Goal: Transaction & Acquisition: Purchase product/service

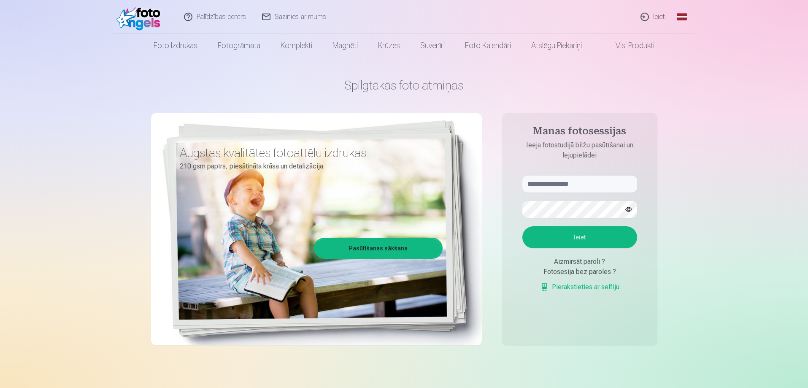
click at [645, 16] on link "Ieiet" at bounding box center [653, 17] width 41 height 34
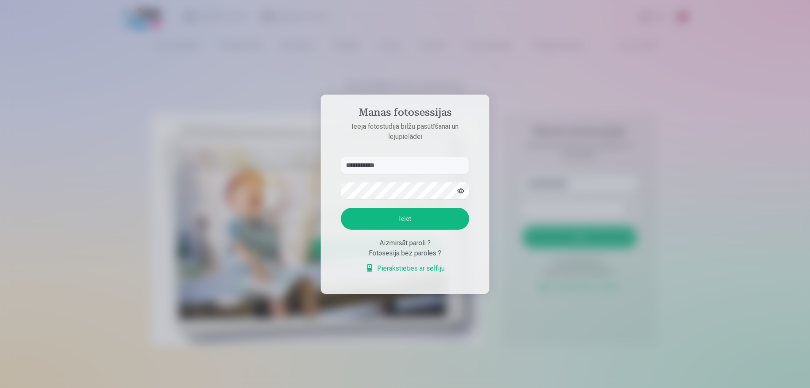
type input "**********"
click at [341, 208] on button "Ieiet" at bounding box center [405, 219] width 128 height 22
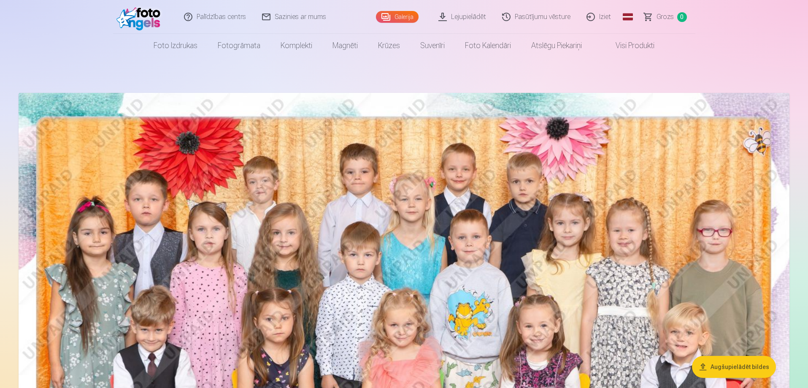
click at [199, 194] on img at bounding box center [404, 350] width 771 height 514
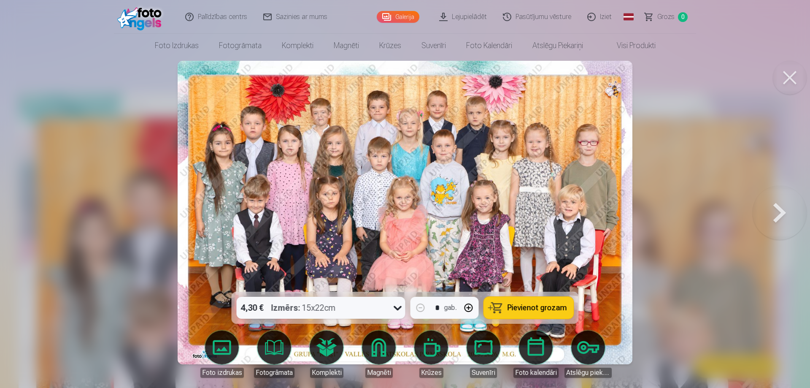
click at [398, 304] on icon at bounding box center [398, 308] width 14 height 14
click at [398, 305] on icon at bounding box center [398, 308] width 14 height 14
click at [397, 305] on icon at bounding box center [398, 308] width 14 height 14
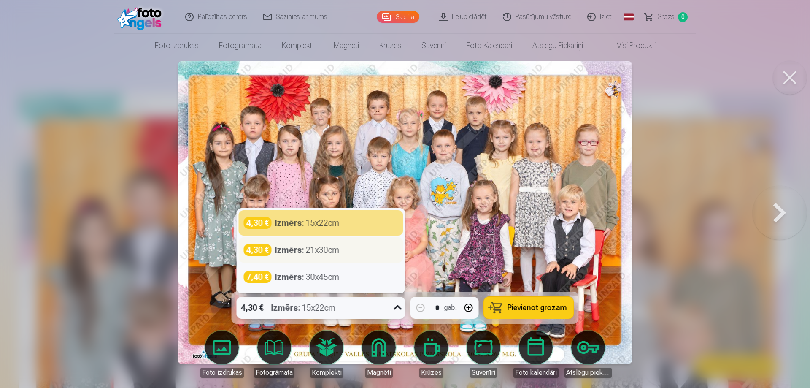
click at [264, 248] on div "4,30 €" at bounding box center [258, 250] width 28 height 12
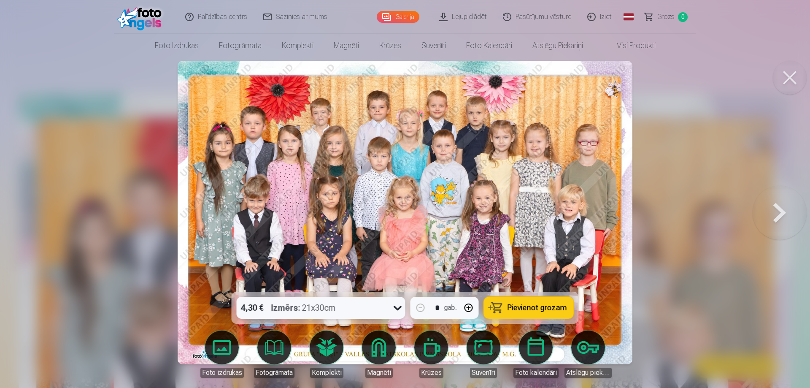
click at [526, 304] on span "Pievienot grozam" at bounding box center [538, 308] width 60 height 8
click at [774, 210] on button at bounding box center [780, 212] width 54 height 141
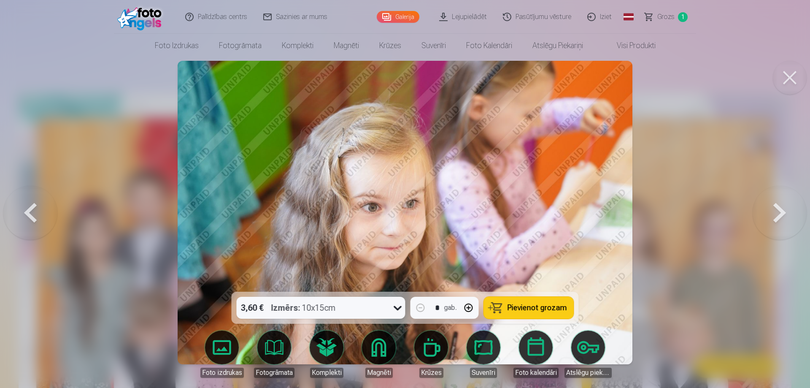
click at [774, 210] on button at bounding box center [780, 212] width 54 height 141
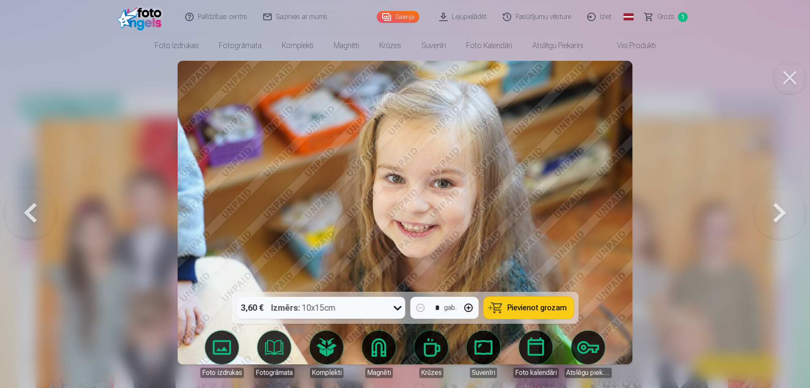
click at [518, 305] on span "Pievienot grozam" at bounding box center [538, 308] width 60 height 8
click at [782, 213] on button at bounding box center [780, 212] width 54 height 141
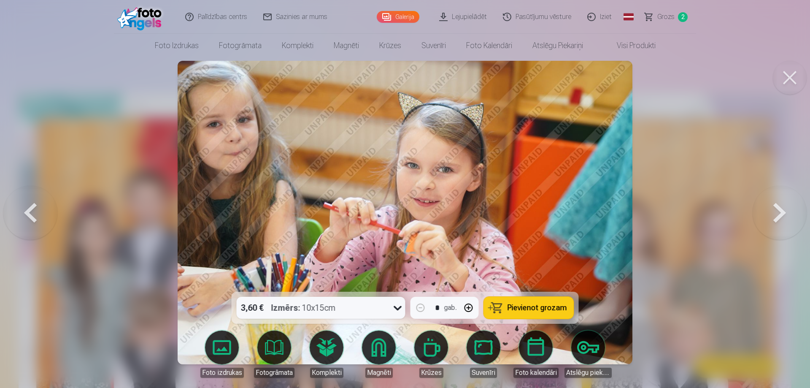
click at [782, 213] on button at bounding box center [780, 212] width 54 height 141
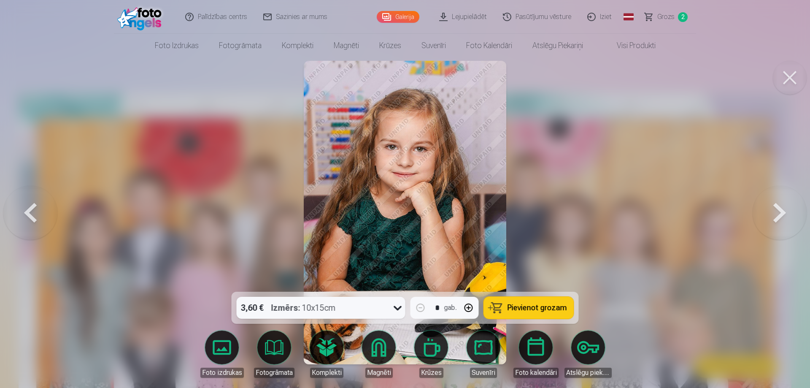
click at [32, 206] on button at bounding box center [30, 212] width 54 height 141
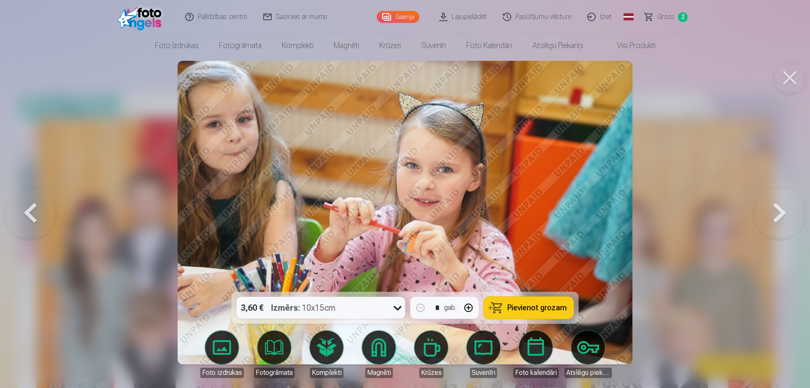
click at [777, 209] on button at bounding box center [780, 212] width 54 height 141
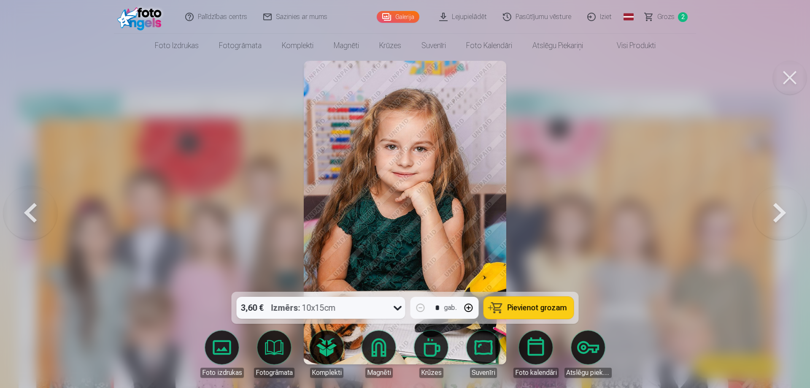
click at [782, 219] on button at bounding box center [780, 212] width 54 height 141
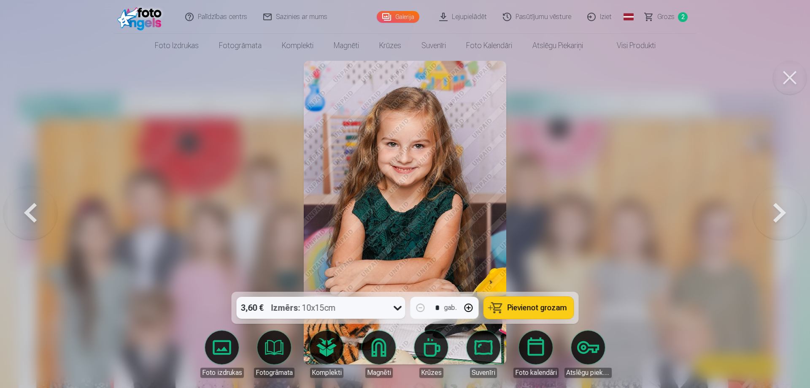
click at [782, 219] on button at bounding box center [780, 212] width 54 height 141
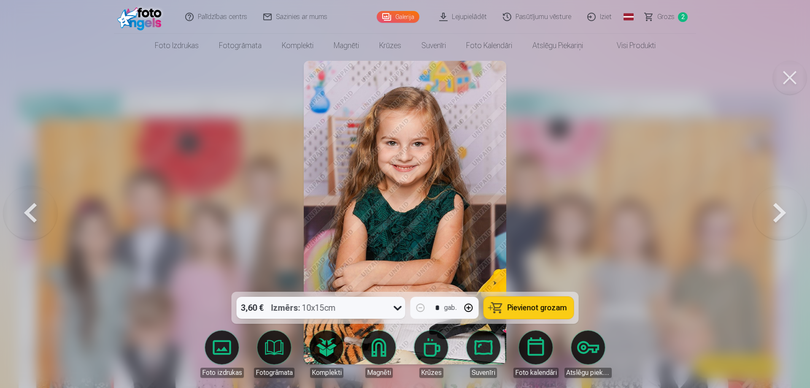
click at [782, 219] on button at bounding box center [780, 212] width 54 height 141
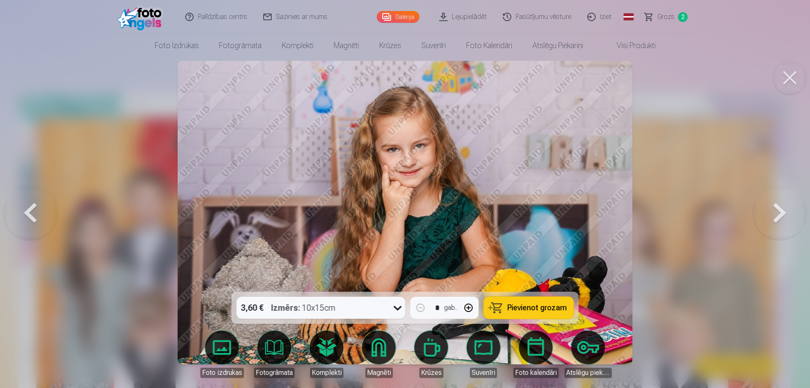
click at [782, 219] on button at bounding box center [780, 212] width 54 height 141
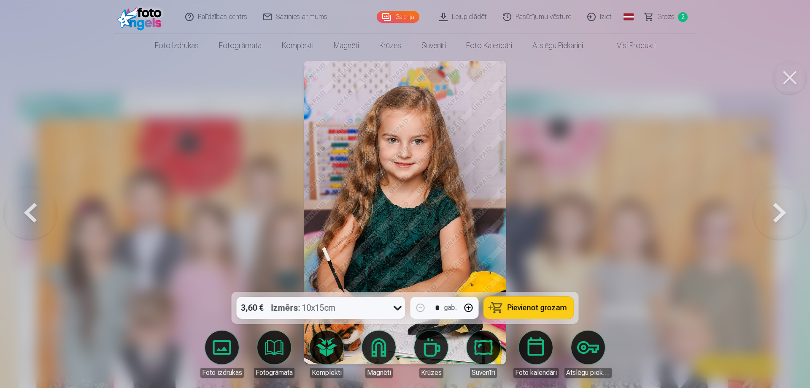
click at [782, 219] on button at bounding box center [780, 212] width 54 height 141
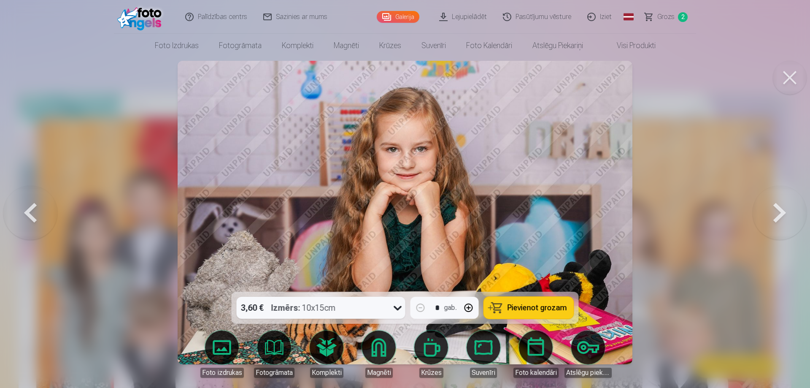
click at [38, 217] on button at bounding box center [30, 212] width 54 height 141
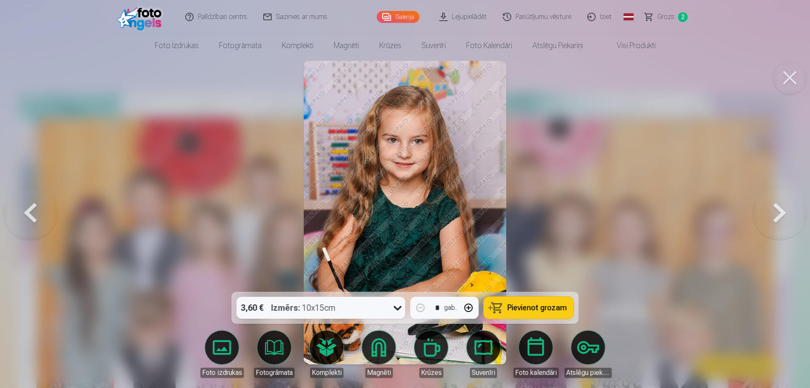
click at [38, 217] on button at bounding box center [30, 212] width 54 height 141
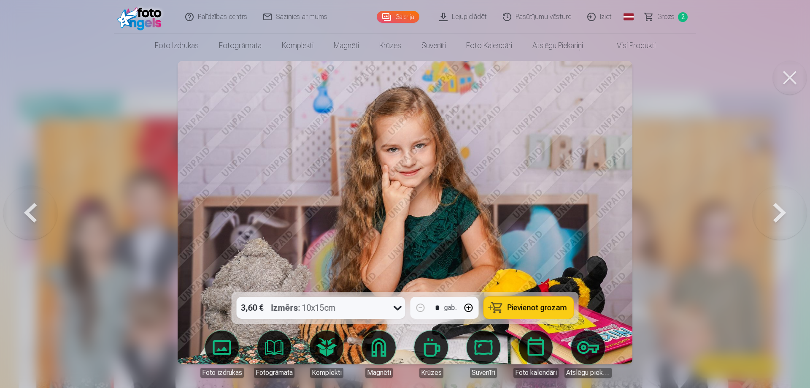
click at [38, 217] on button at bounding box center [30, 212] width 54 height 141
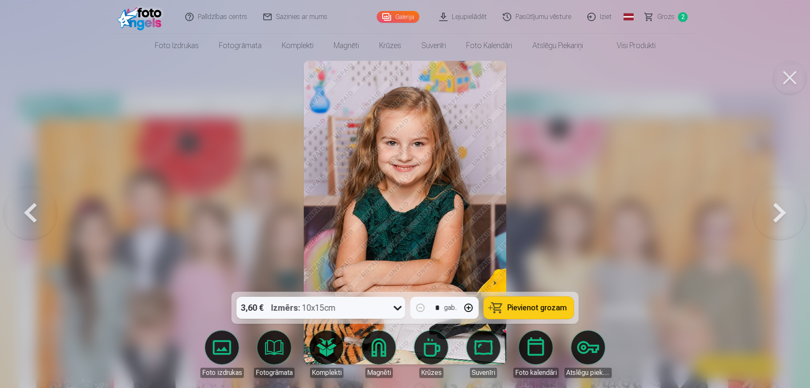
click at [38, 217] on button at bounding box center [30, 212] width 54 height 141
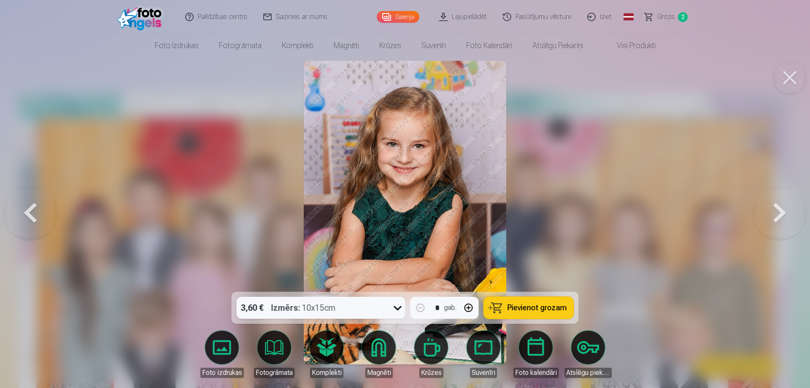
click at [38, 217] on button at bounding box center [30, 212] width 54 height 141
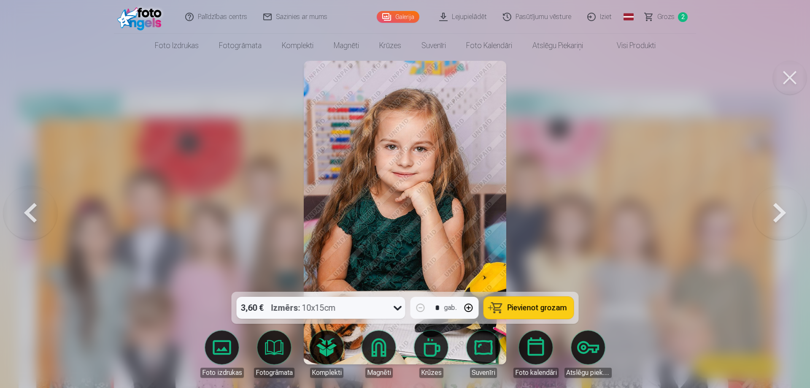
click at [36, 217] on button at bounding box center [30, 212] width 54 height 141
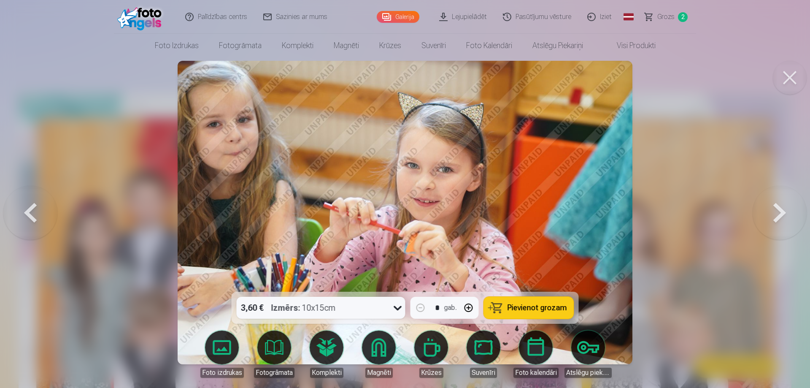
click at [771, 209] on button at bounding box center [780, 212] width 54 height 141
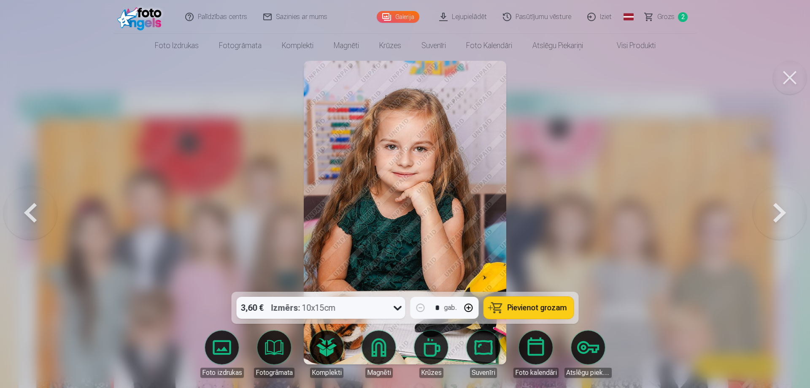
click at [771, 209] on button at bounding box center [780, 212] width 54 height 141
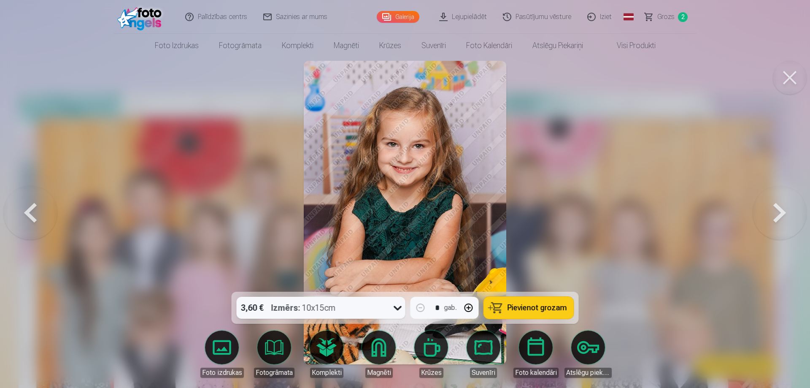
click at [771, 209] on button at bounding box center [780, 212] width 54 height 141
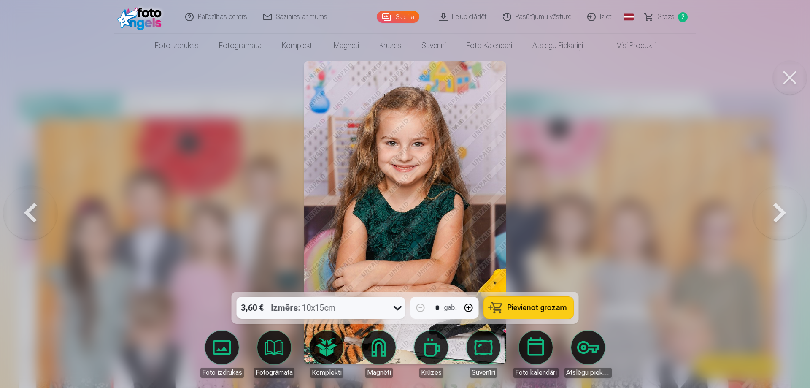
click at [771, 209] on button at bounding box center [780, 212] width 54 height 141
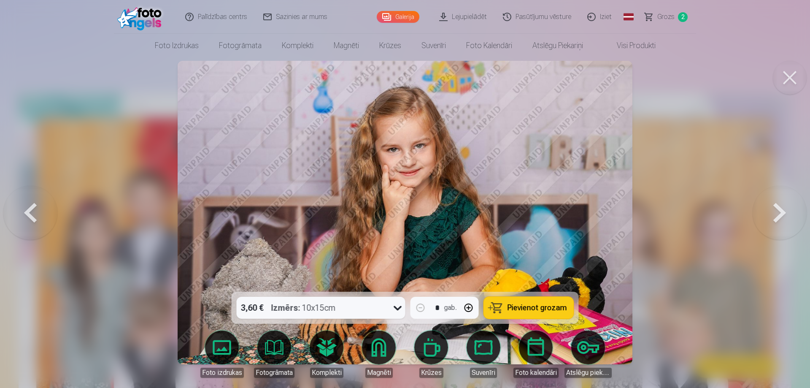
click at [520, 301] on button "Pievienot grozam" at bounding box center [529, 308] width 90 height 22
click at [778, 213] on button at bounding box center [780, 212] width 54 height 141
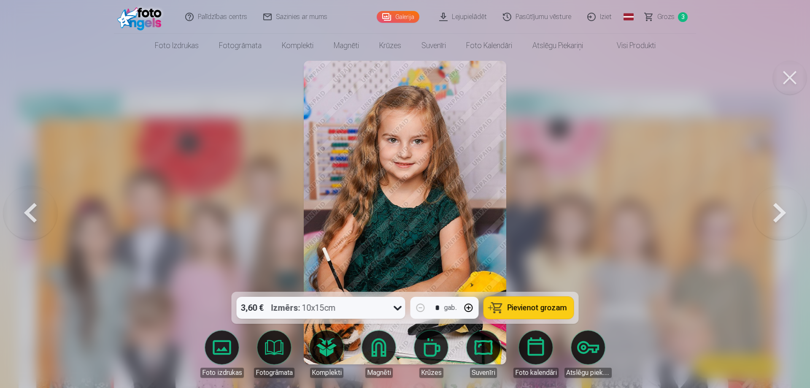
click at [536, 308] on span "Pievienot grozam" at bounding box center [538, 308] width 60 height 8
click at [782, 202] on button at bounding box center [780, 212] width 54 height 141
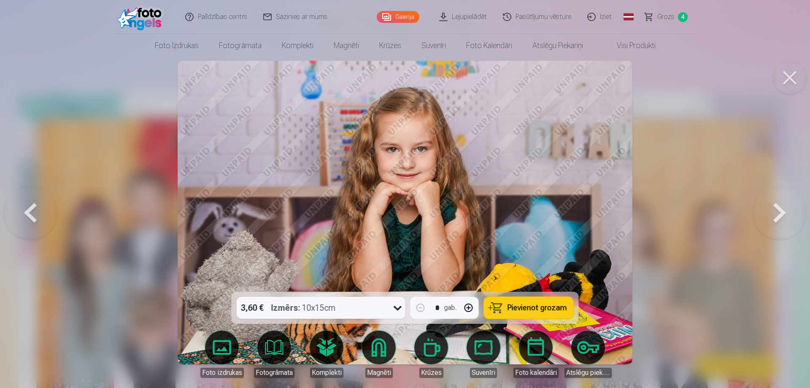
click at [472, 308] on button "button" at bounding box center [469, 308] width 20 height 20
click at [524, 308] on span "Pievienot grozam" at bounding box center [538, 308] width 60 height 8
type input "*"
click at [779, 213] on button at bounding box center [780, 212] width 54 height 141
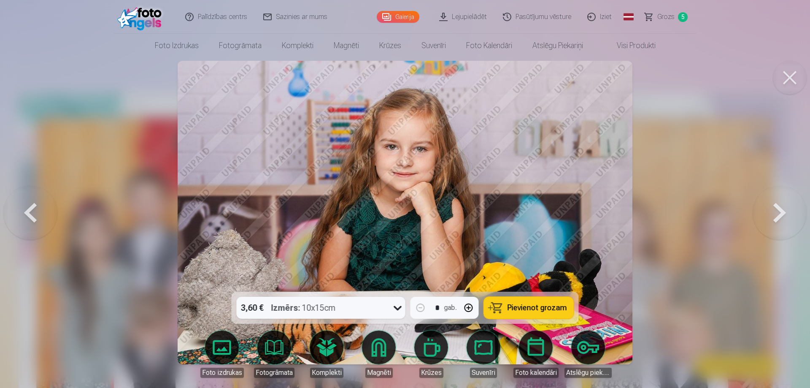
click at [779, 213] on button at bounding box center [780, 212] width 54 height 141
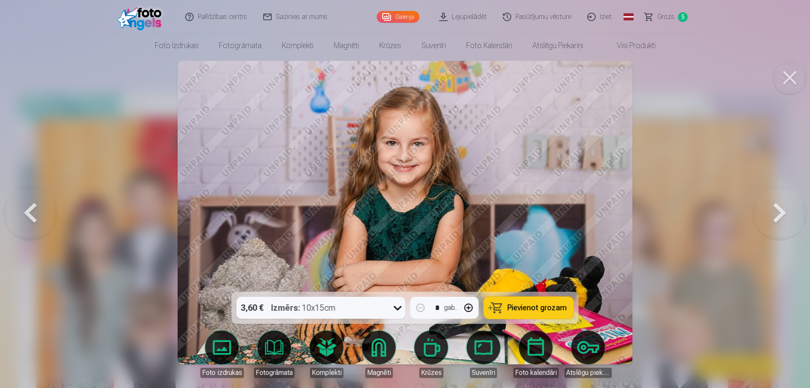
click at [779, 213] on button at bounding box center [780, 212] width 54 height 141
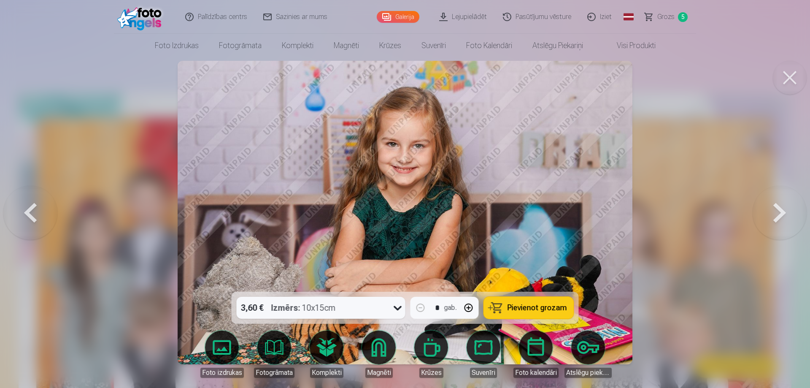
click at [544, 313] on button "Pievienot grozam" at bounding box center [529, 308] width 90 height 22
click at [768, 204] on button at bounding box center [780, 212] width 54 height 141
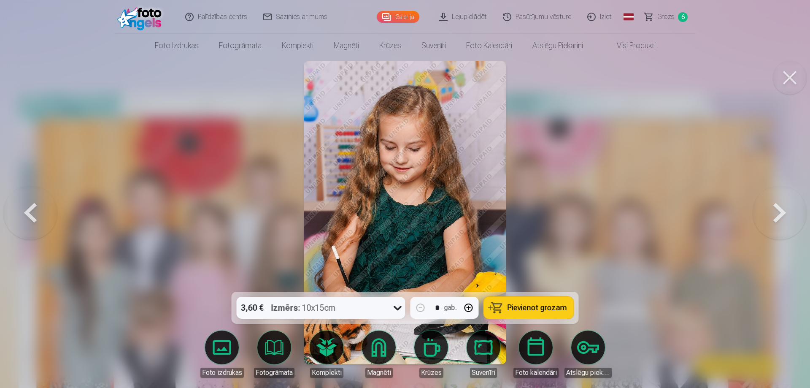
click at [768, 204] on button at bounding box center [780, 212] width 54 height 141
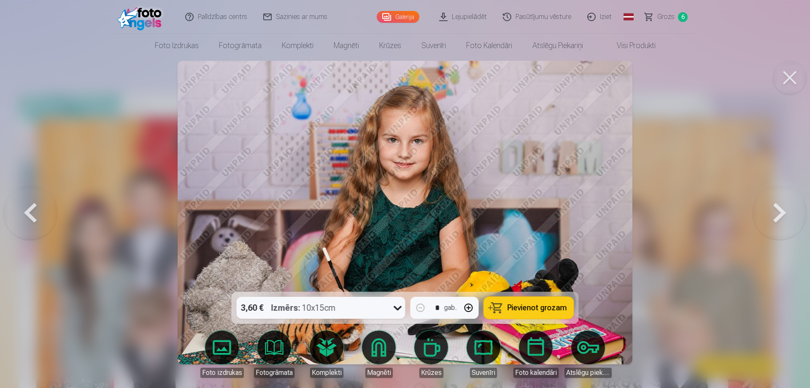
click at [768, 204] on button at bounding box center [780, 212] width 54 height 141
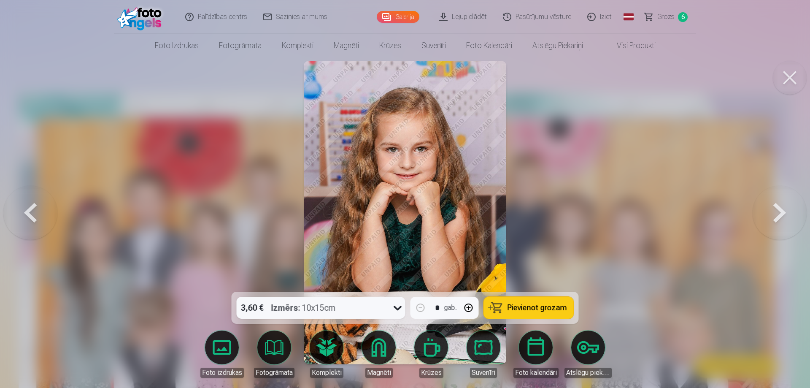
click at [768, 204] on button at bounding box center [780, 212] width 54 height 141
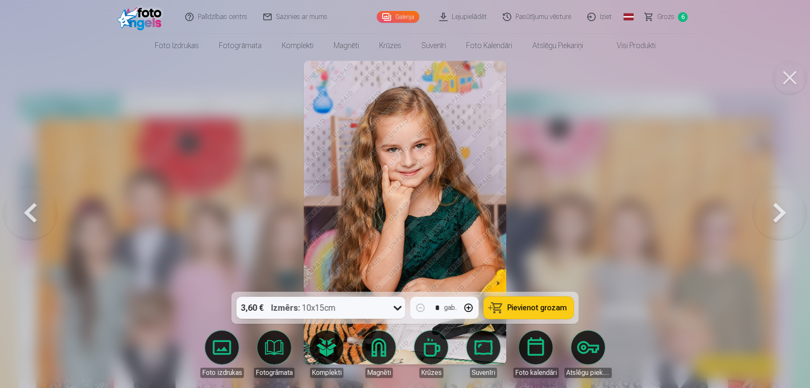
click at [768, 204] on button at bounding box center [780, 212] width 54 height 141
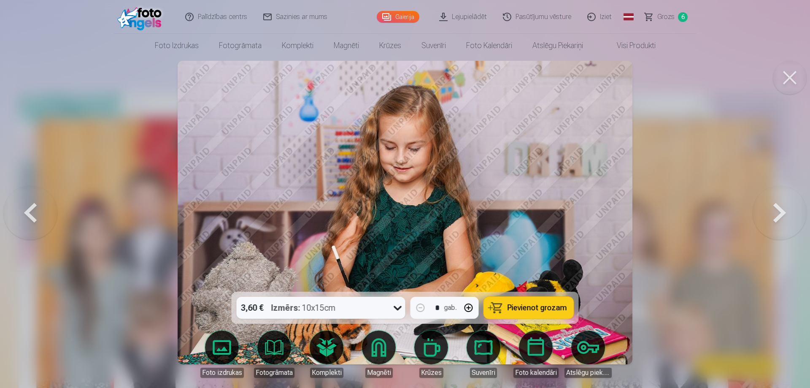
click at [768, 204] on button at bounding box center [780, 212] width 54 height 141
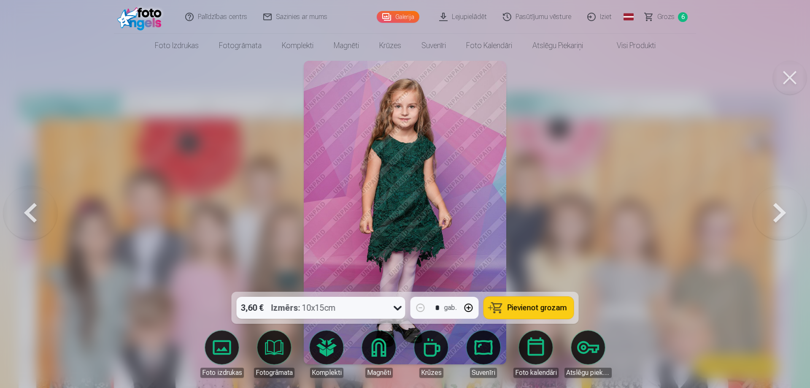
click at [768, 204] on button at bounding box center [780, 212] width 54 height 141
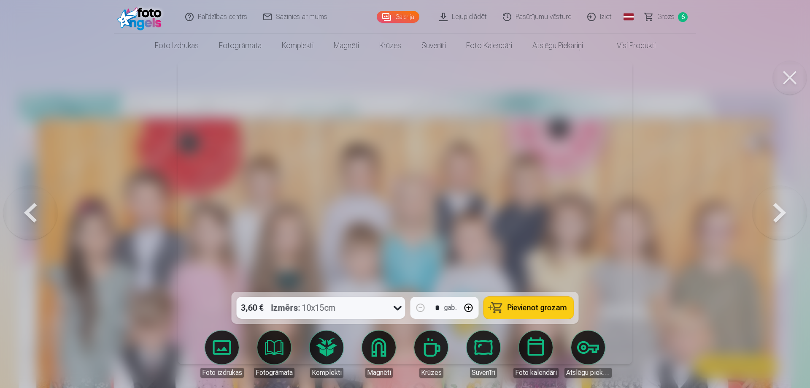
click at [768, 204] on button at bounding box center [780, 212] width 54 height 141
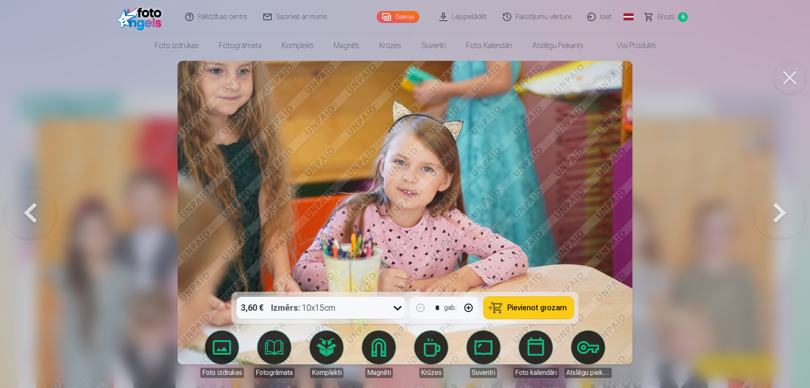
click at [768, 204] on button at bounding box center [780, 212] width 54 height 141
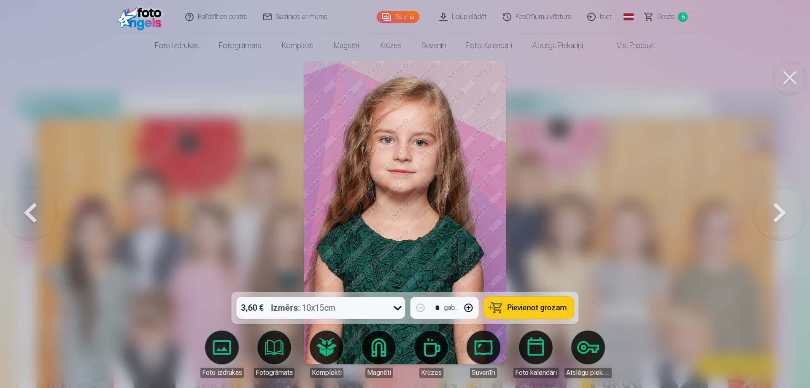
click at [768, 204] on button at bounding box center [780, 212] width 54 height 141
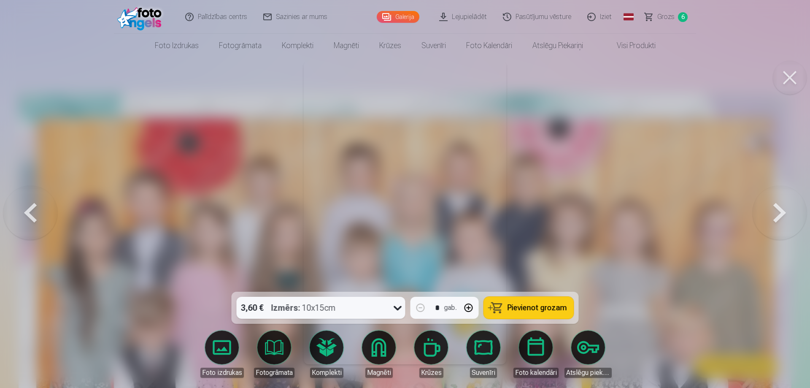
click at [768, 204] on button at bounding box center [780, 212] width 54 height 141
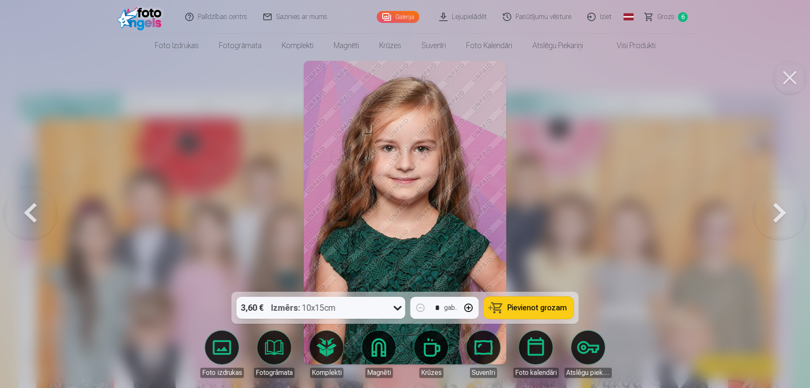
click at [768, 204] on button at bounding box center [780, 212] width 54 height 141
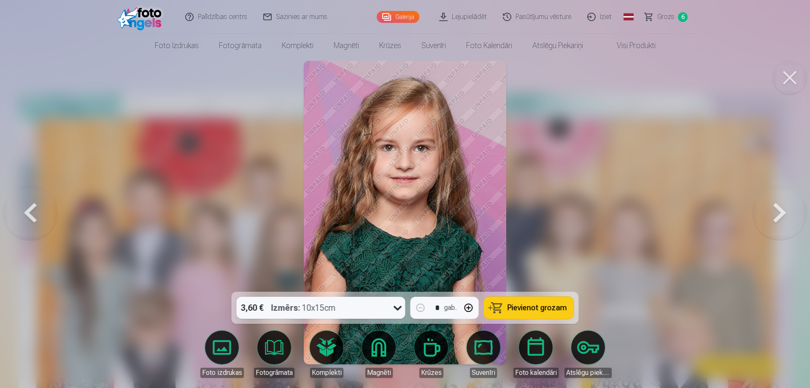
click at [768, 204] on button at bounding box center [780, 212] width 54 height 141
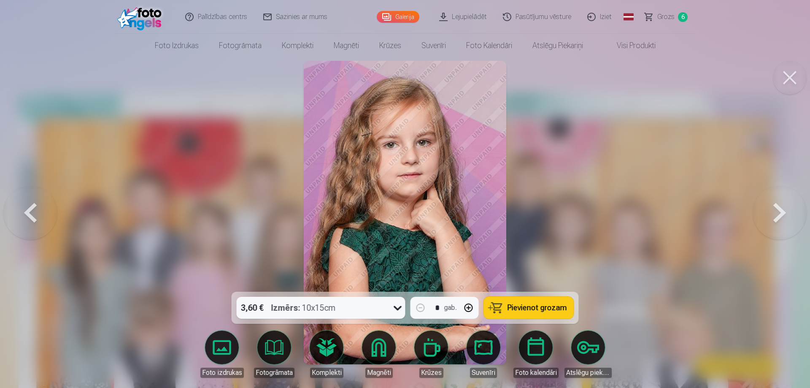
click at [768, 204] on button at bounding box center [780, 212] width 54 height 141
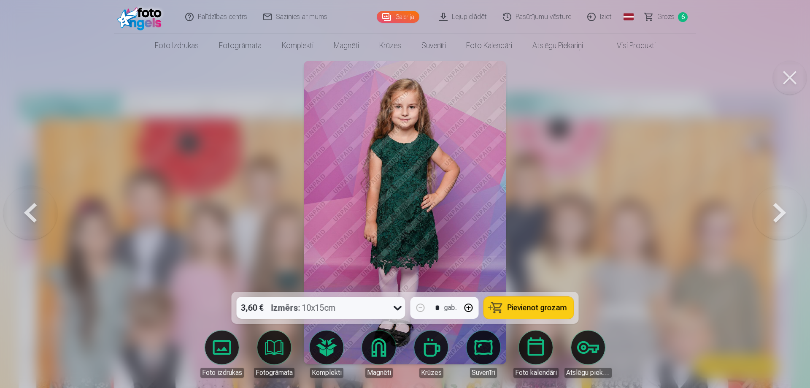
click at [768, 204] on button at bounding box center [780, 212] width 54 height 141
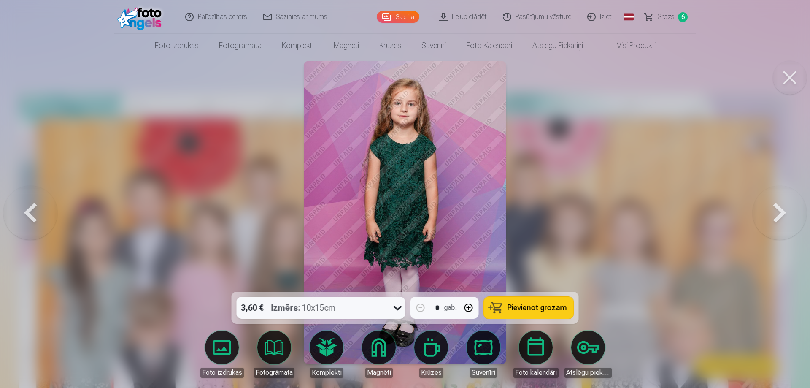
click at [768, 204] on button at bounding box center [780, 212] width 54 height 141
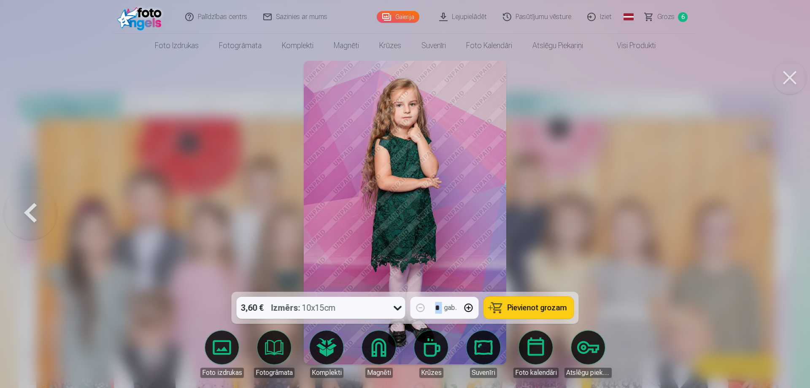
click at [768, 204] on div at bounding box center [405, 194] width 810 height 388
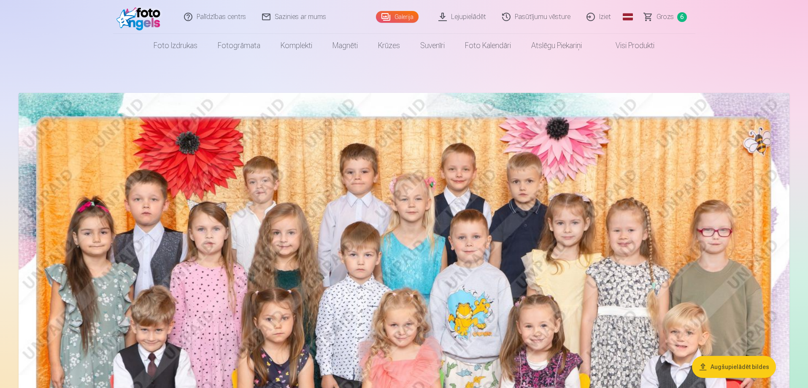
click at [507, 302] on img at bounding box center [404, 350] width 771 height 514
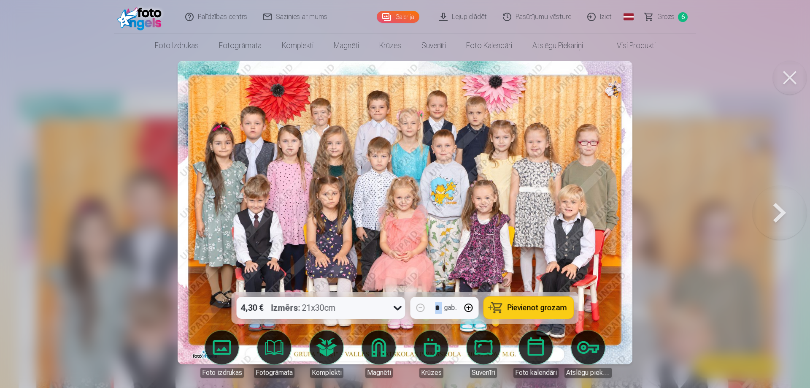
click at [774, 212] on button at bounding box center [780, 212] width 54 height 141
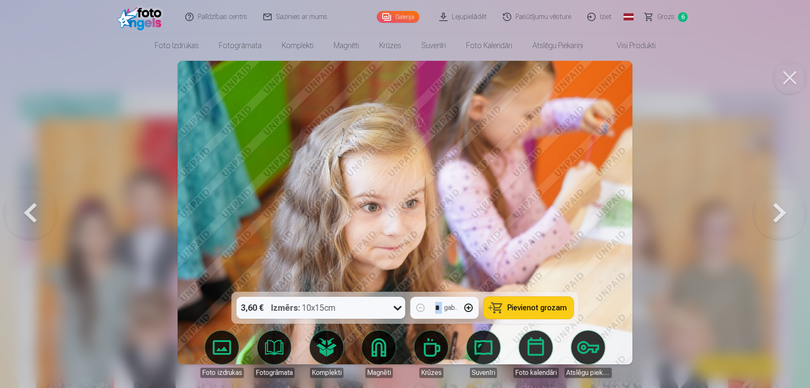
click at [774, 212] on button at bounding box center [780, 212] width 54 height 141
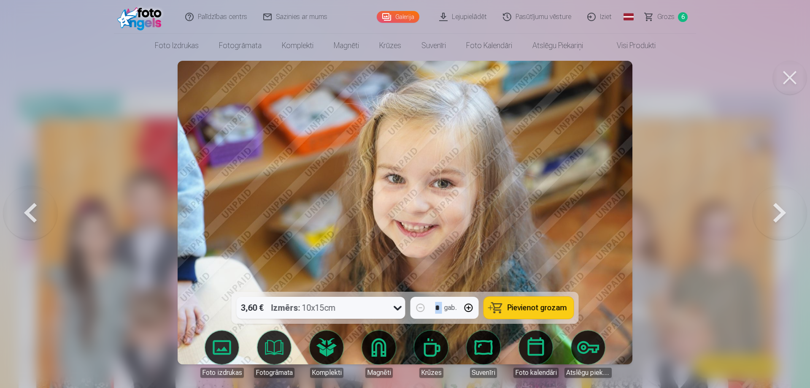
click at [774, 212] on button at bounding box center [780, 212] width 54 height 141
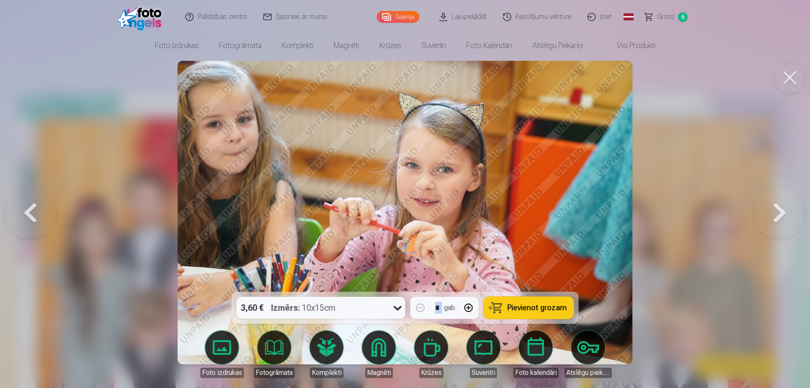
click at [774, 212] on button at bounding box center [780, 212] width 54 height 141
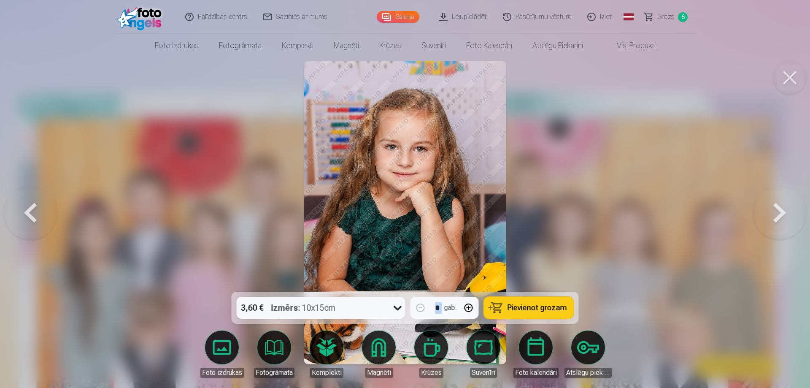
click at [774, 212] on button at bounding box center [780, 212] width 54 height 141
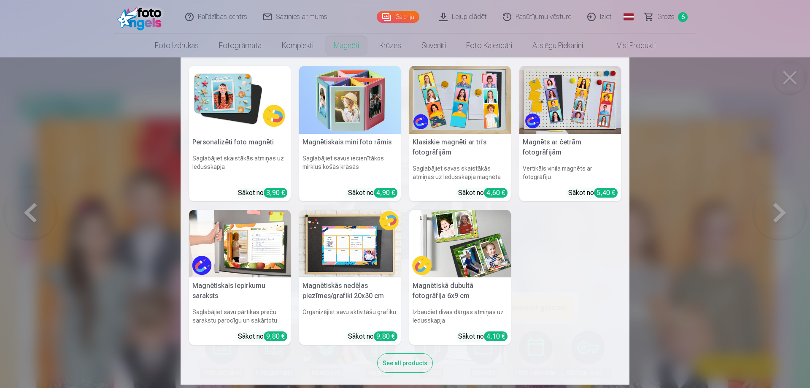
click at [341, 42] on link "Magnēti" at bounding box center [347, 46] width 46 height 24
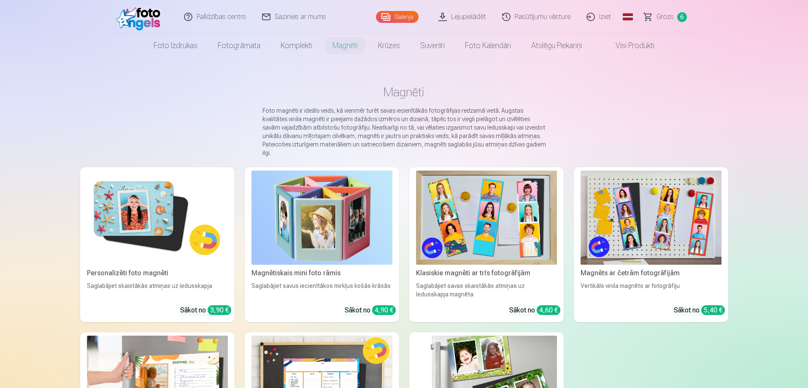
click at [132, 210] on img at bounding box center [157, 217] width 141 height 94
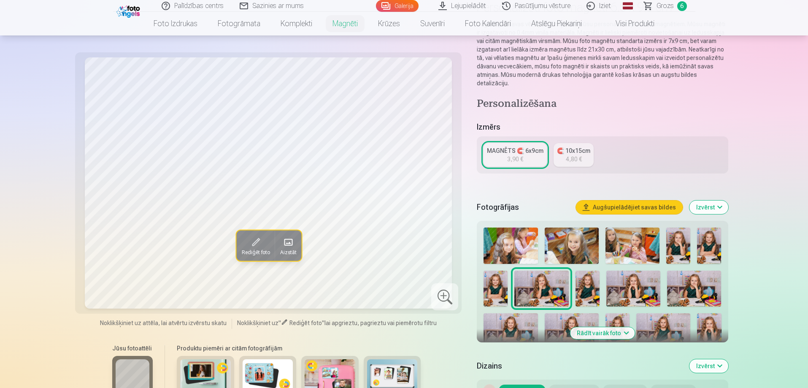
scroll to position [84, 0]
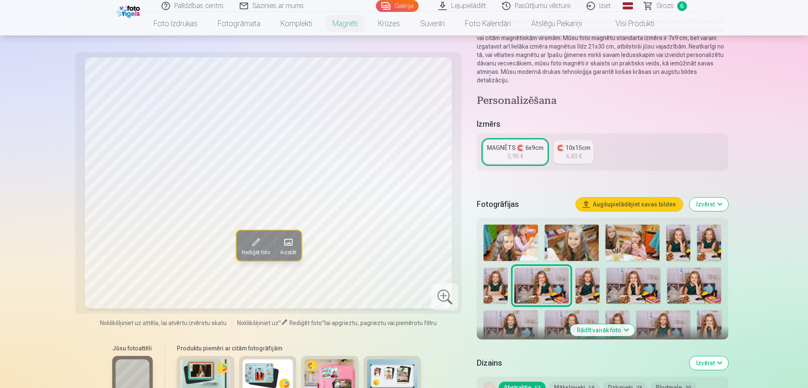
click at [710, 235] on img at bounding box center [709, 243] width 24 height 36
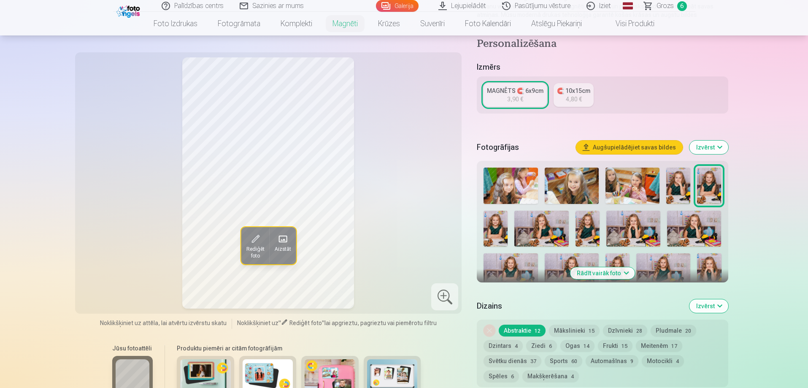
scroll to position [169, 0]
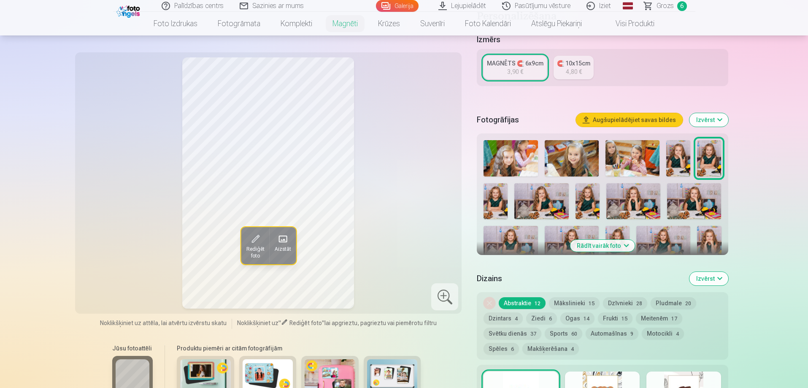
click at [709, 230] on img at bounding box center [709, 244] width 24 height 36
click at [488, 183] on img at bounding box center [496, 201] width 24 height 36
click at [711, 233] on img at bounding box center [709, 244] width 24 height 36
click at [495, 59] on div "MAGNĒTS 🧲 6x9cm" at bounding box center [515, 63] width 57 height 8
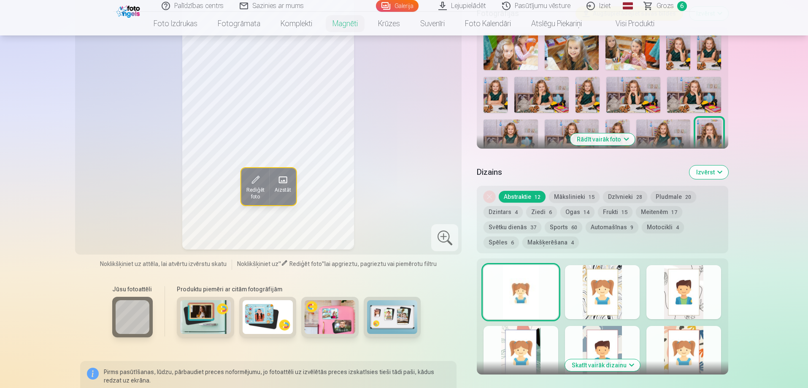
scroll to position [295, 0]
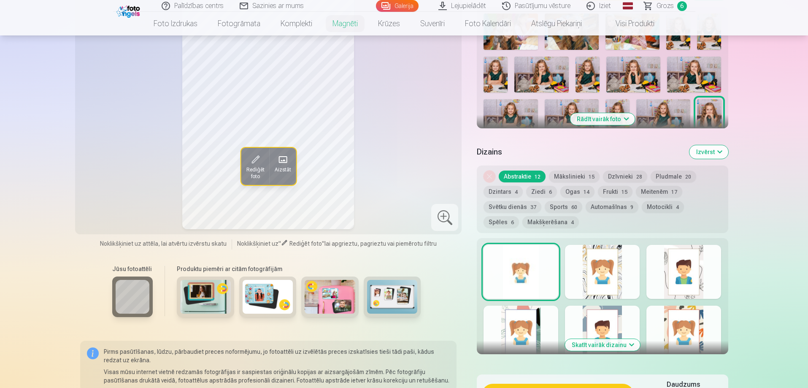
click at [390, 284] on img at bounding box center [392, 297] width 51 height 34
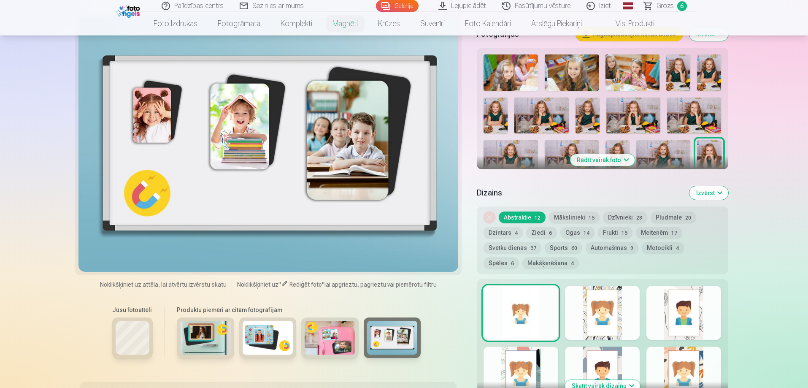
scroll to position [253, 0]
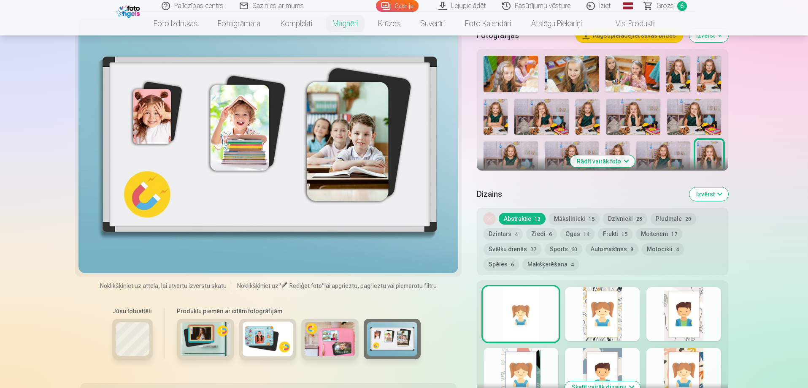
click at [249, 327] on img at bounding box center [268, 339] width 51 height 34
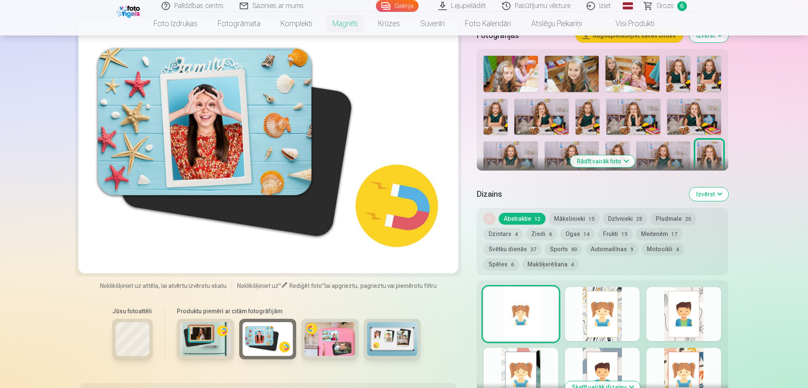
click at [184, 325] on img at bounding box center [205, 339] width 51 height 34
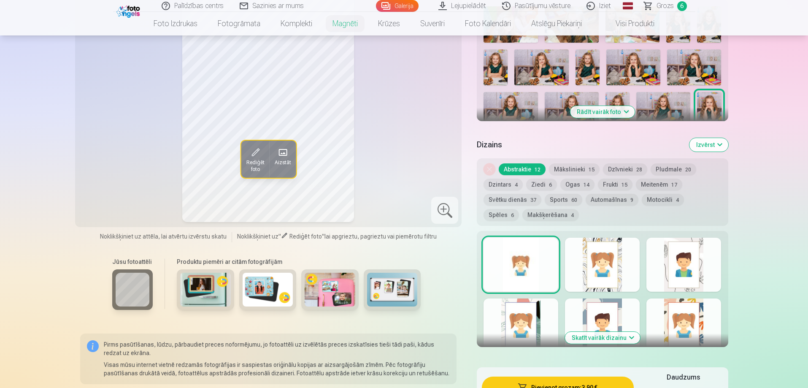
scroll to position [295, 0]
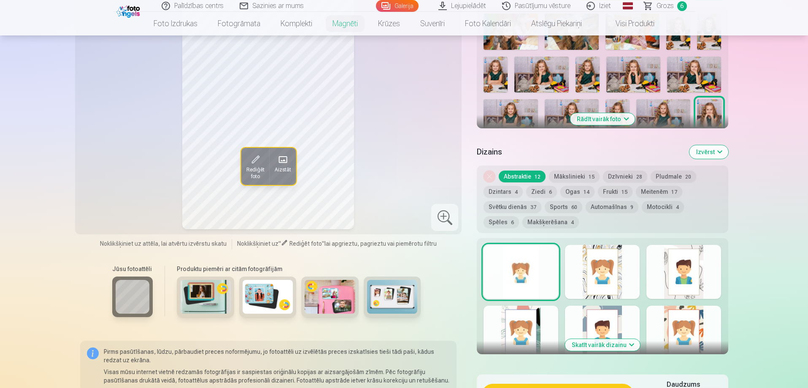
click at [515, 257] on div at bounding box center [521, 272] width 75 height 54
click at [604, 251] on div at bounding box center [602, 272] width 75 height 54
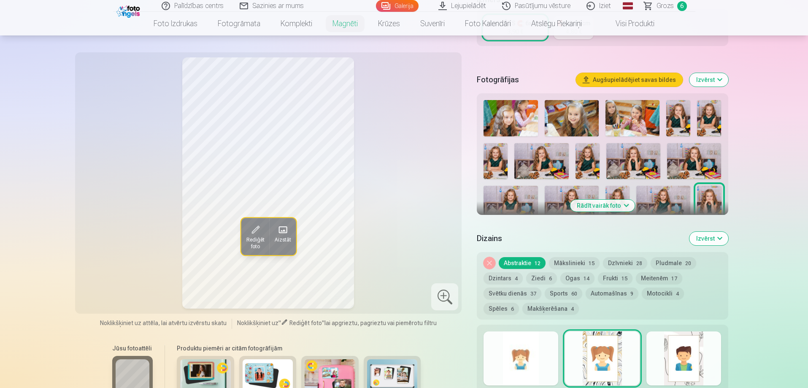
scroll to position [211, 0]
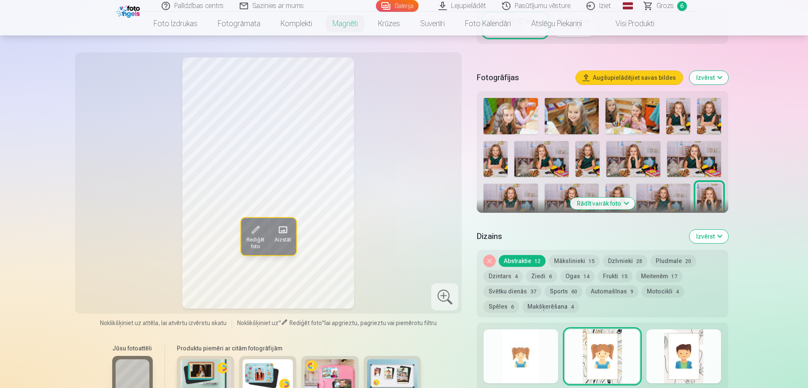
click at [666, 352] on div at bounding box center [684, 356] width 75 height 54
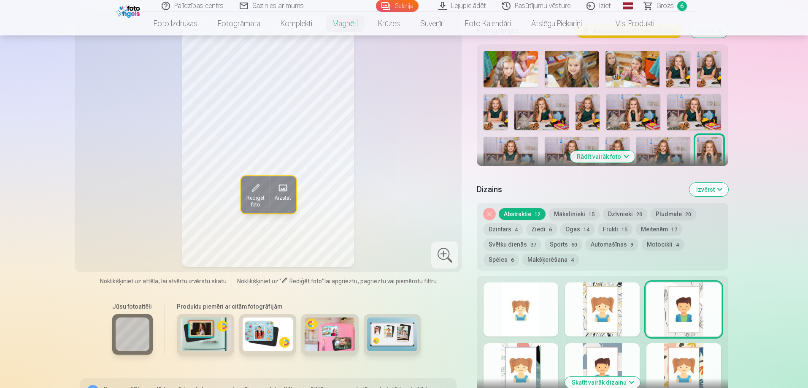
scroll to position [295, 0]
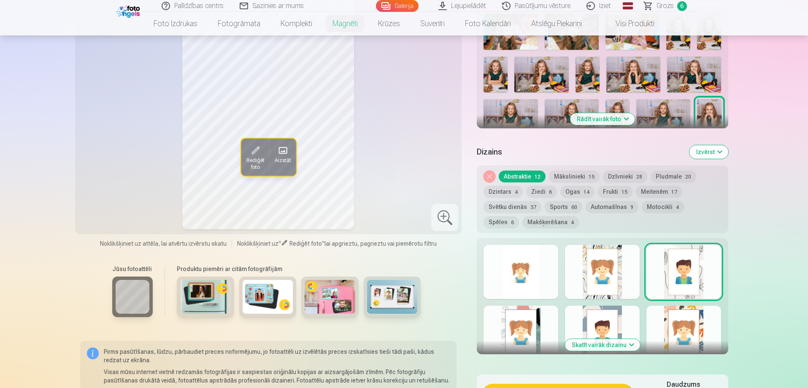
click at [517, 328] on div at bounding box center [521, 333] width 75 height 54
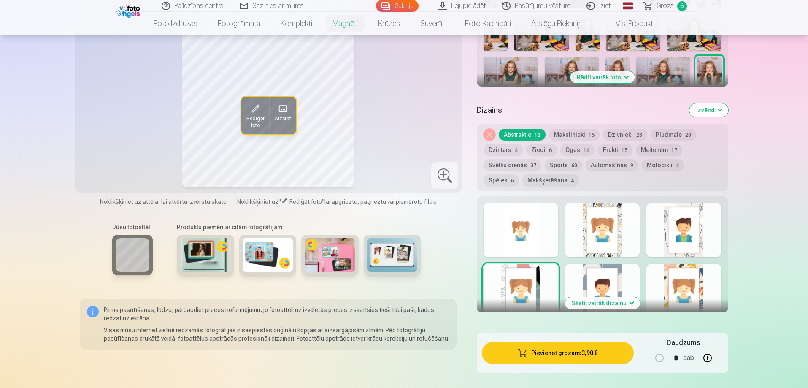
scroll to position [338, 0]
click at [583, 297] on button "Skatīt vairāk dizainu" at bounding box center [602, 303] width 75 height 12
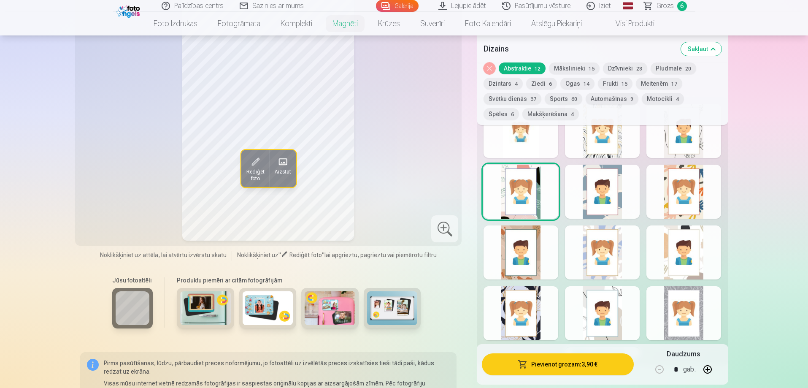
scroll to position [506, 0]
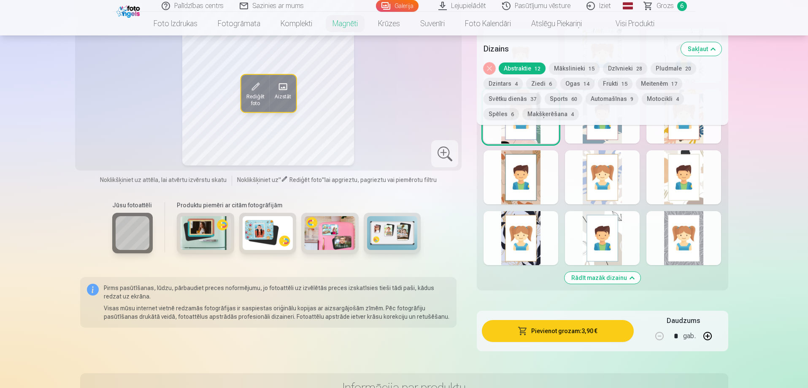
click at [691, 235] on div at bounding box center [684, 238] width 75 height 54
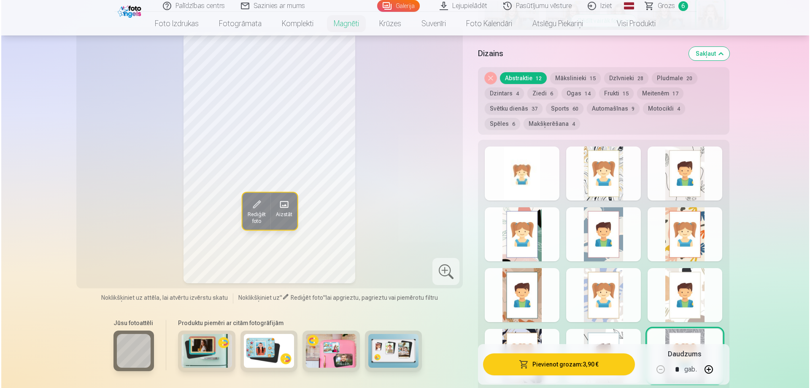
scroll to position [380, 0]
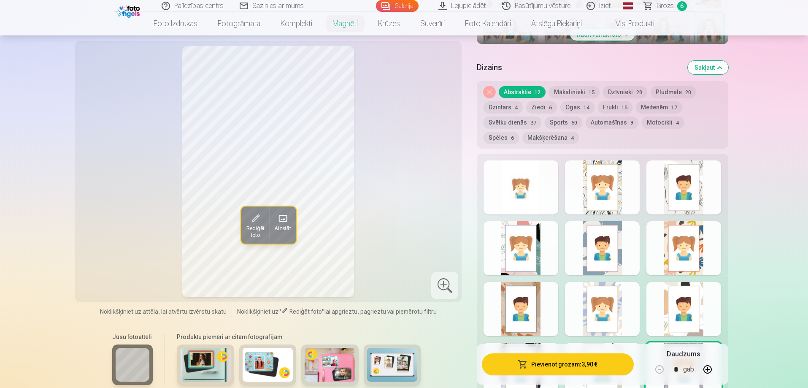
click at [522, 173] on div at bounding box center [521, 187] width 75 height 54
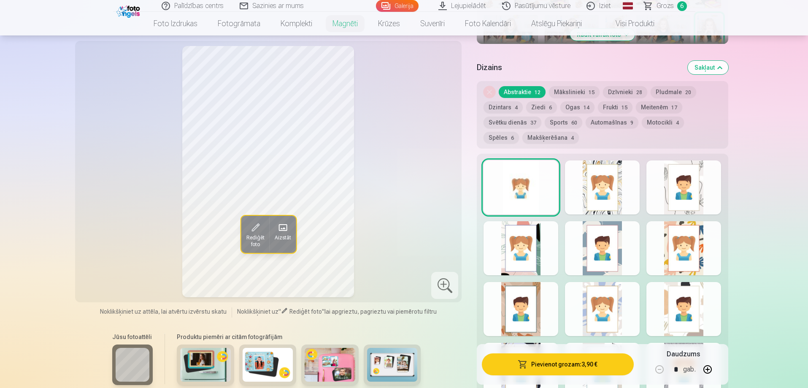
click at [544, 364] on button "Pievienot grozam : 3,90 €" at bounding box center [558, 364] width 152 height 22
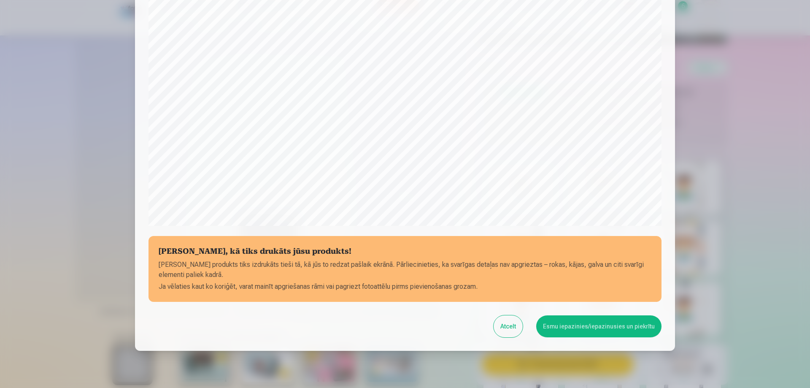
scroll to position [211, 0]
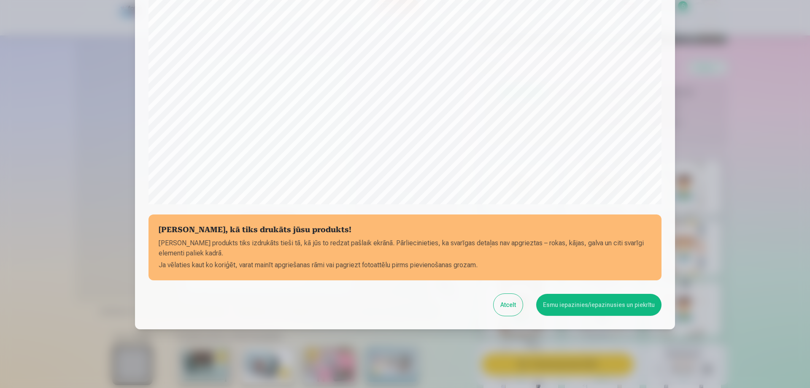
click at [597, 309] on button "Esmu iepazinies/iepazinusies un piekrītu" at bounding box center [598, 305] width 125 height 22
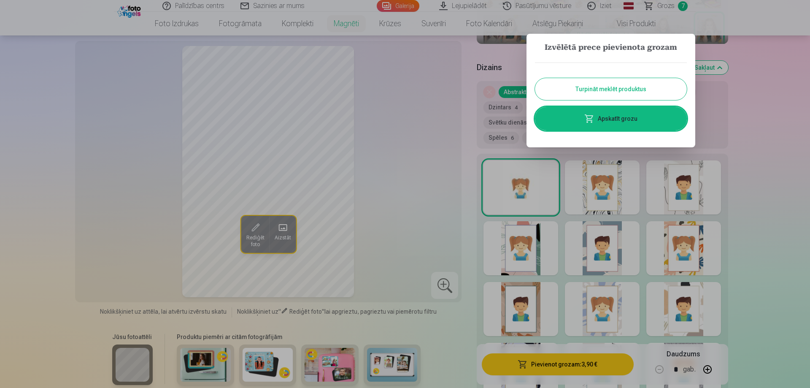
click at [614, 116] on link "Apskatīt grozu" at bounding box center [611, 119] width 152 height 24
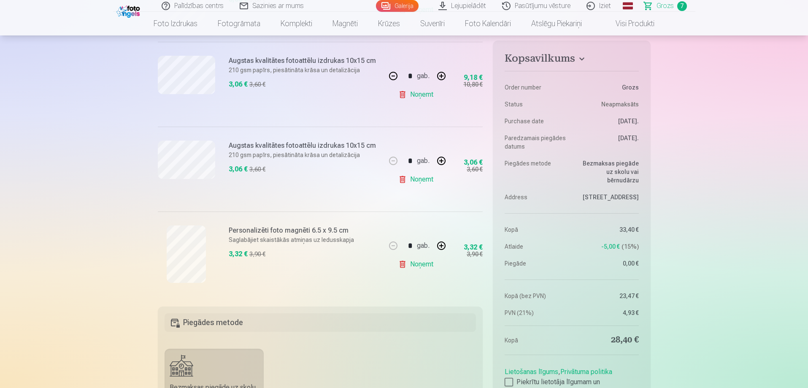
scroll to position [506, 0]
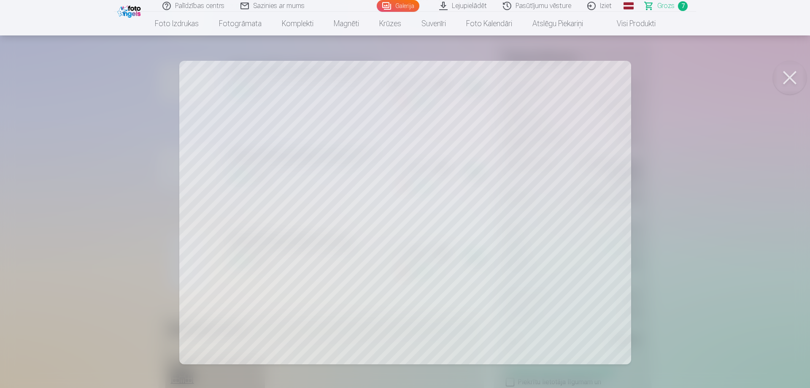
click at [785, 79] on button at bounding box center [790, 78] width 34 height 34
click at [788, 76] on button at bounding box center [790, 78] width 34 height 34
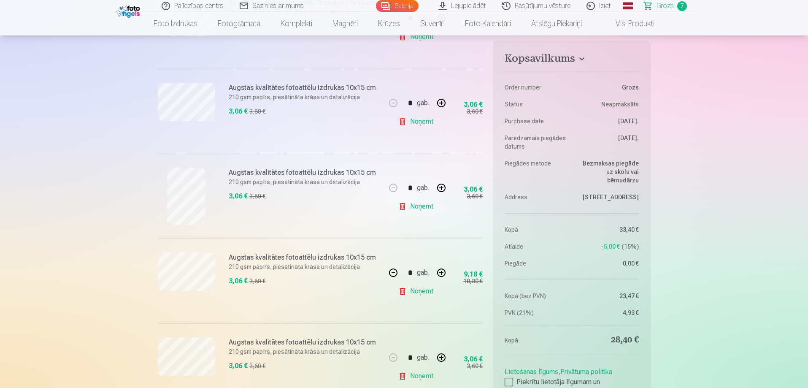
scroll to position [295, 0]
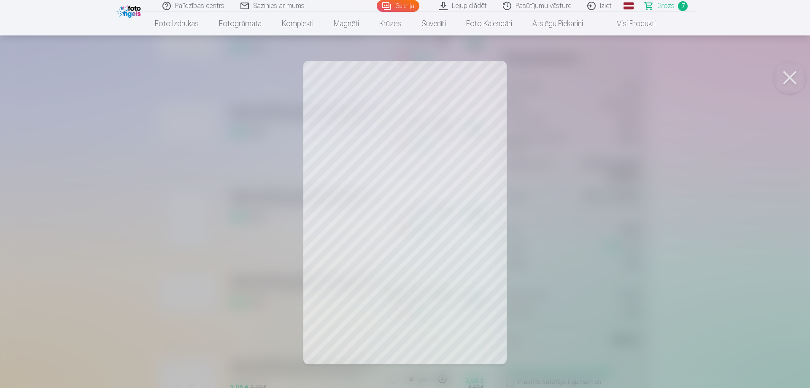
click at [796, 73] on button at bounding box center [790, 78] width 34 height 34
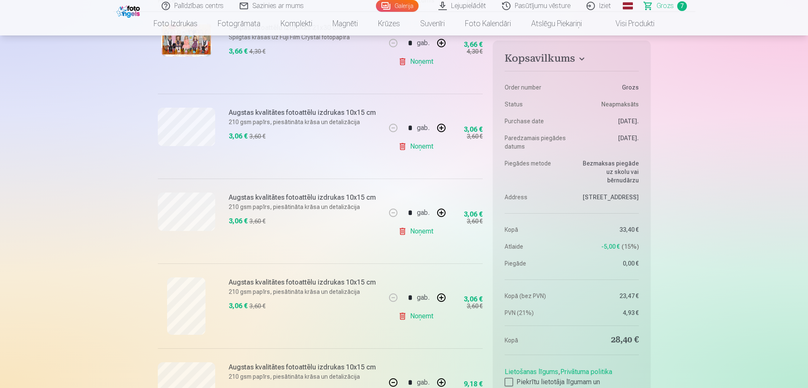
scroll to position [169, 0]
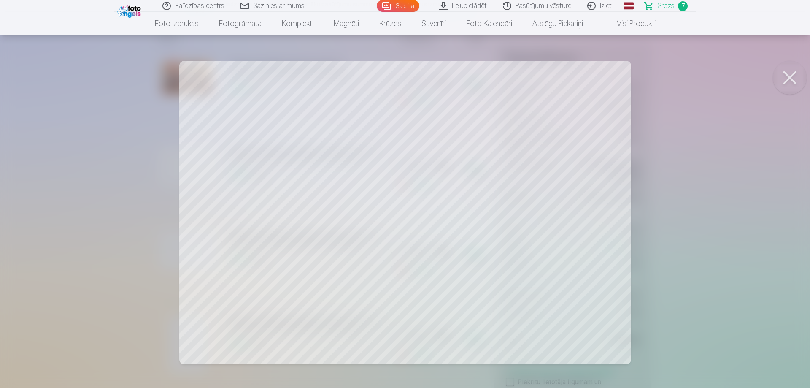
click at [795, 75] on button at bounding box center [790, 78] width 34 height 34
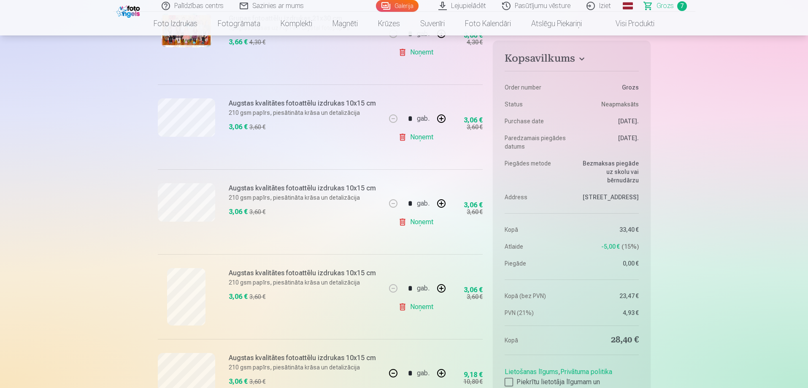
scroll to position [211, 0]
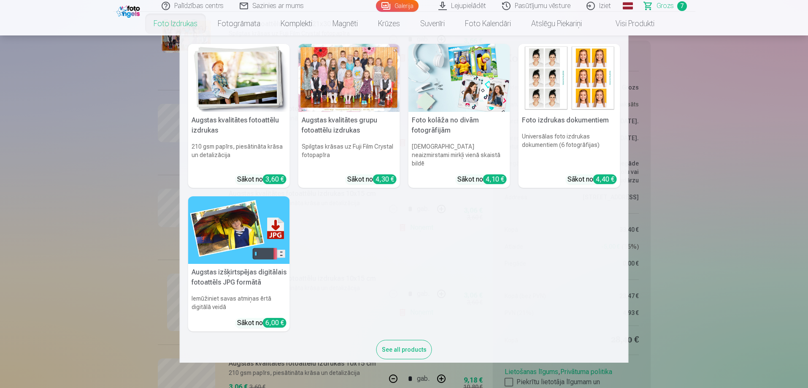
click at [168, 209] on nav "Augstas kvalitātes fotoattēlu izdrukas 210 gsm papīrs, piesātināta krāsa un det…" at bounding box center [404, 198] width 808 height 327
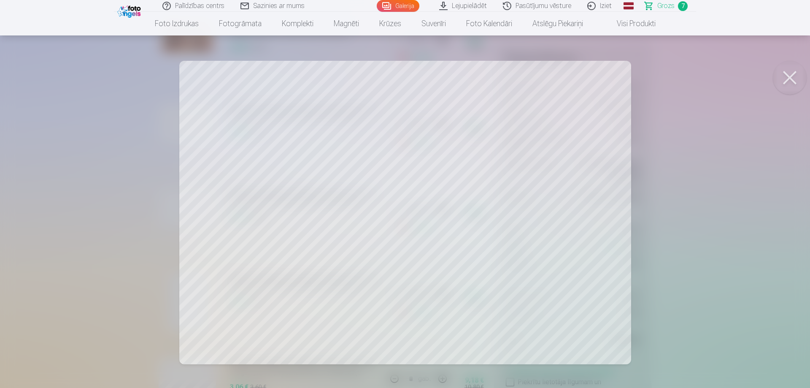
click at [790, 80] on button at bounding box center [790, 78] width 34 height 34
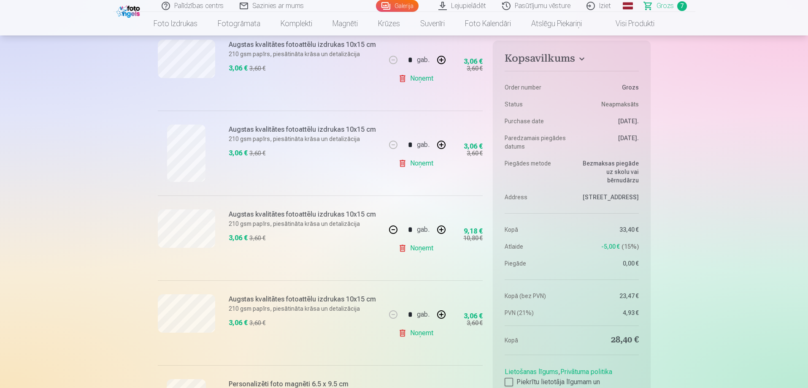
scroll to position [380, 0]
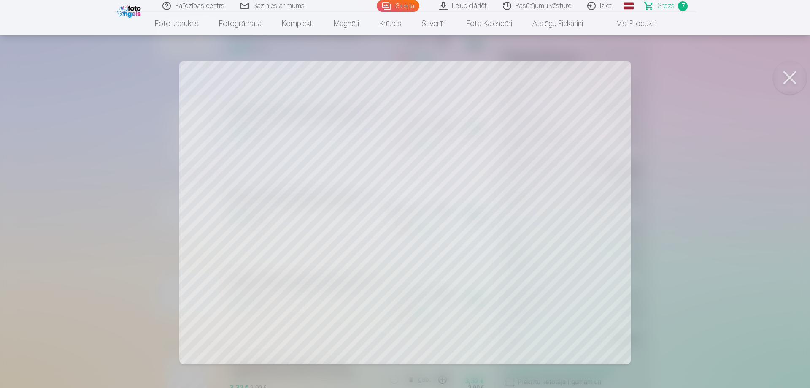
click at [789, 73] on button at bounding box center [790, 78] width 34 height 34
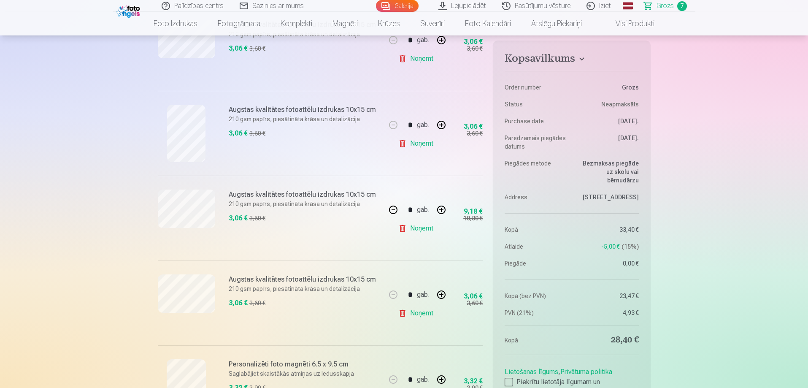
click at [440, 299] on button "button" at bounding box center [441, 294] width 20 height 20
type input "*"
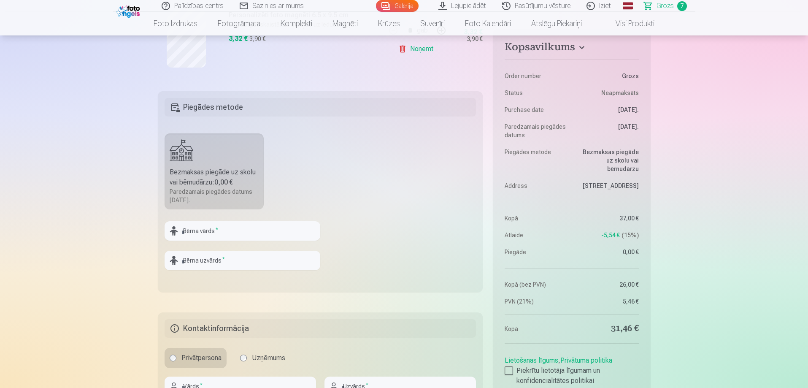
scroll to position [802, 0]
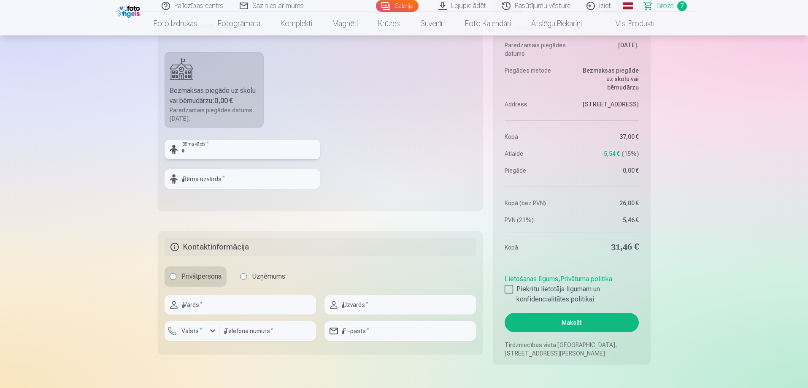
click at [195, 152] on input "text" at bounding box center [243, 149] width 156 height 19
type input "*"
type input "***"
click at [192, 176] on input "text" at bounding box center [243, 178] width 156 height 19
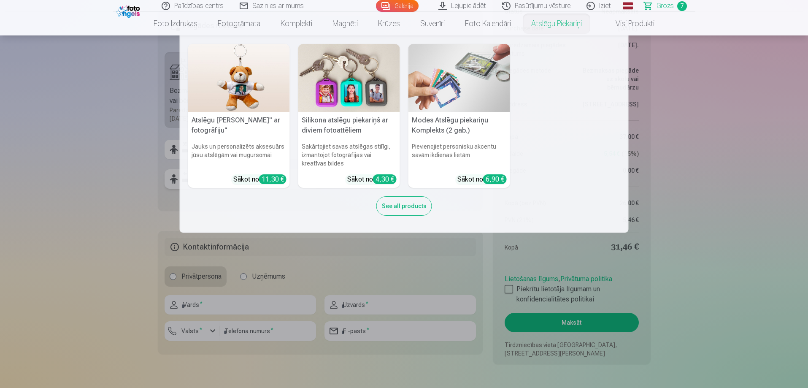
type input "******"
click at [434, 100] on img at bounding box center [460, 78] width 102 height 68
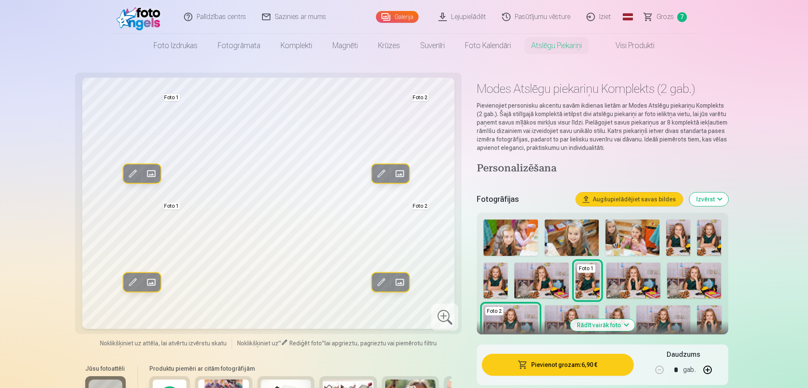
click at [665, 12] on span "Grozs" at bounding box center [665, 17] width 17 height 10
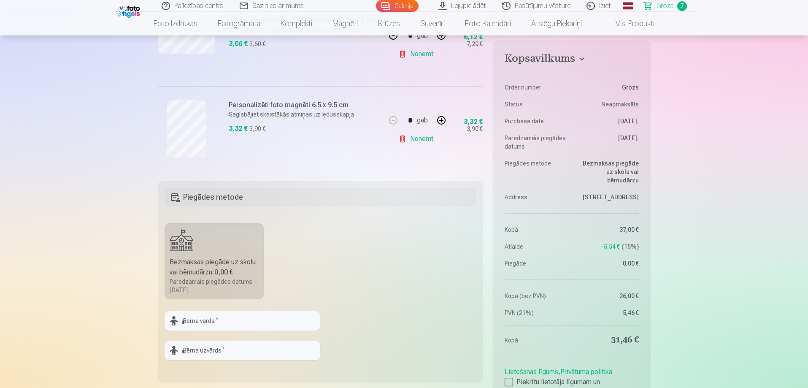
scroll to position [633, 0]
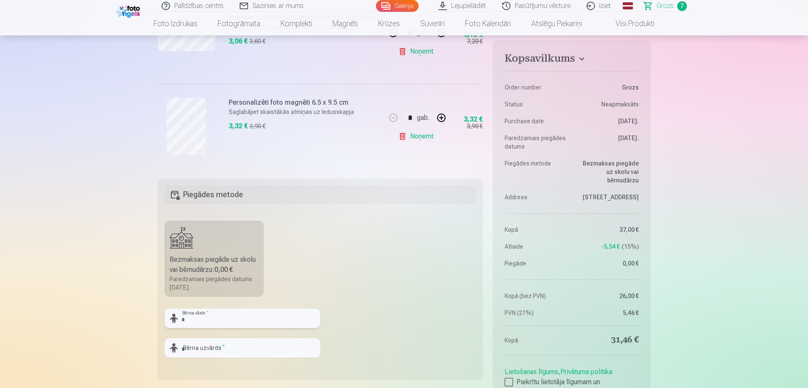
click at [206, 314] on input "text" at bounding box center [243, 317] width 156 height 19
type input "***"
click at [194, 350] on input "text" at bounding box center [243, 347] width 156 height 19
type input "*"
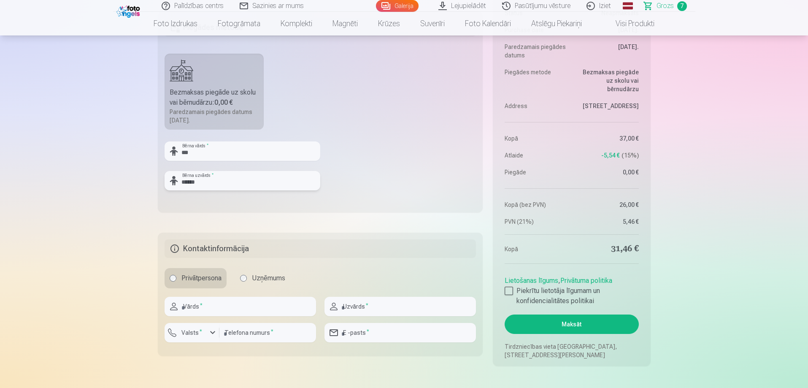
scroll to position [802, 0]
type input "******"
click at [211, 309] on input "text" at bounding box center [241, 304] width 152 height 19
type input "*"
type input "******"
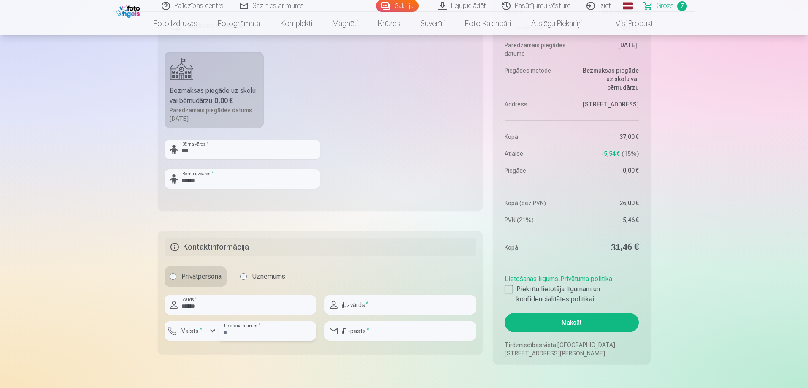
click at [222, 330] on input "number" at bounding box center [267, 330] width 97 height 19
click at [402, 307] on input "text" at bounding box center [401, 304] width 152 height 19
type input "*"
type input "******"
click at [215, 331] on div "button" at bounding box center [213, 331] width 10 height 10
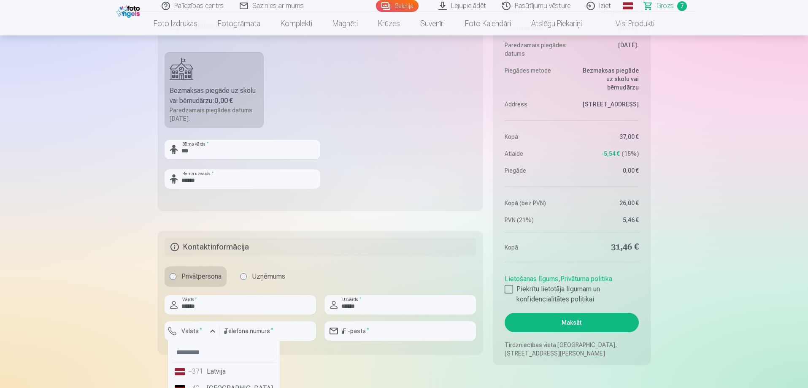
click at [219, 374] on li "+371 Latvija" at bounding box center [223, 371] width 105 height 17
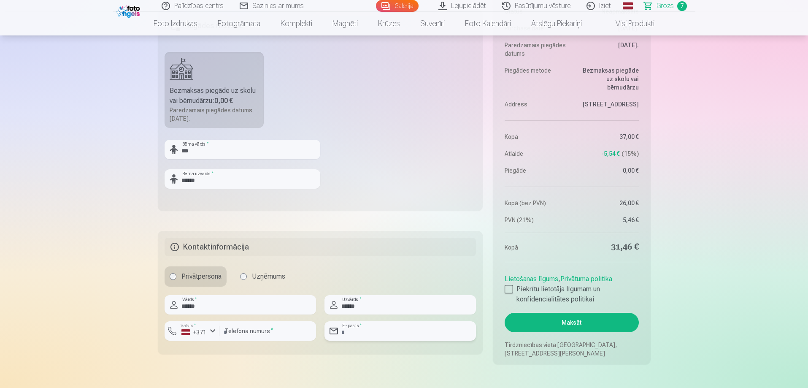
click at [367, 336] on input "email" at bounding box center [401, 330] width 152 height 19
type input "**********"
click at [509, 290] on div at bounding box center [509, 289] width 8 height 8
click at [560, 320] on button "Maksāt" at bounding box center [572, 322] width 134 height 19
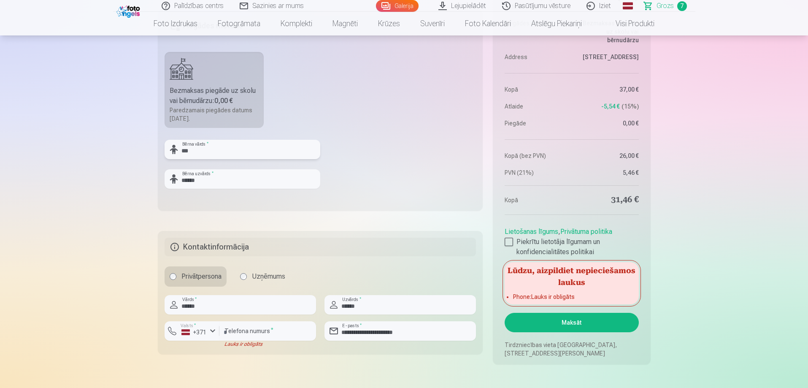
click at [225, 146] on input "***" at bounding box center [243, 149] width 156 height 19
click at [236, 331] on input "number" at bounding box center [267, 330] width 97 height 19
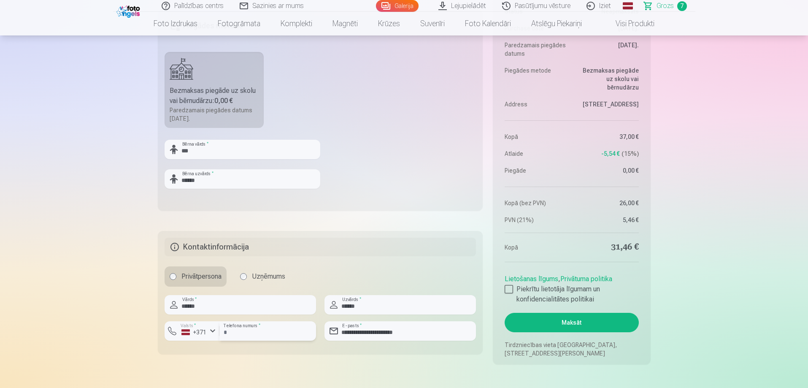
type input "********"
click at [571, 314] on button "Maksāt" at bounding box center [572, 322] width 134 height 19
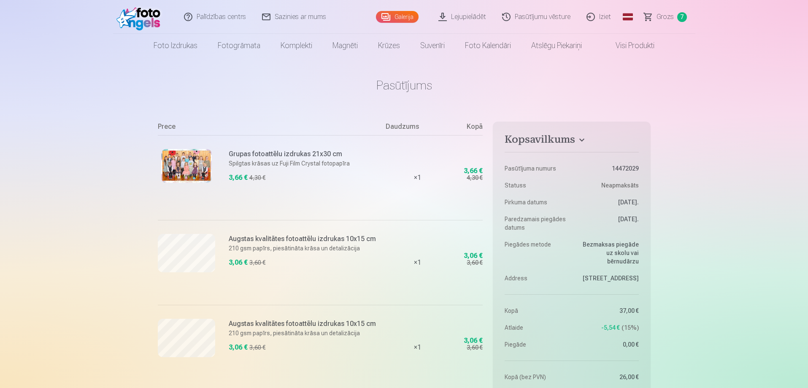
click at [607, 17] on link "Iziet" at bounding box center [599, 17] width 41 height 34
